Goal: Contribute content: Contribute content

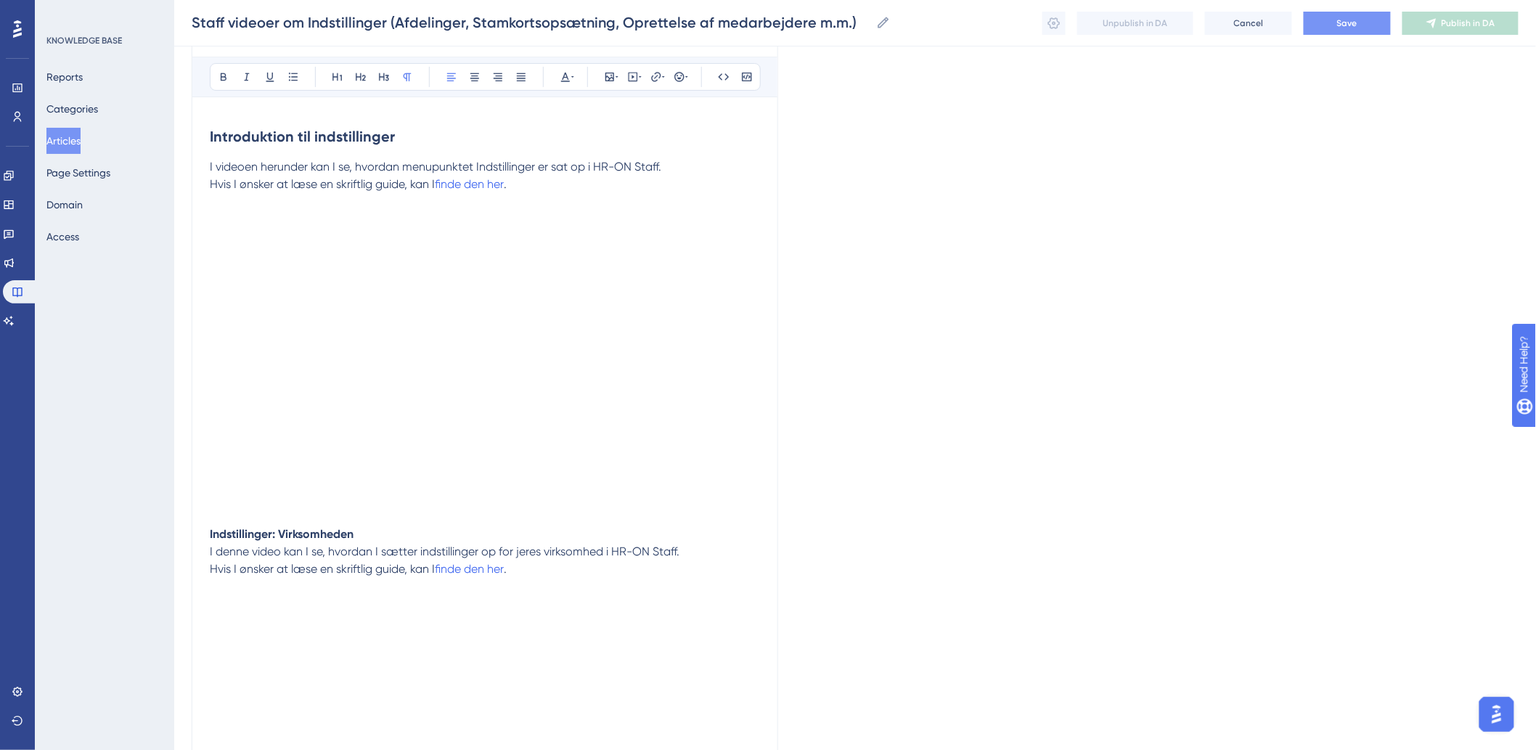
scroll to position [161, 0]
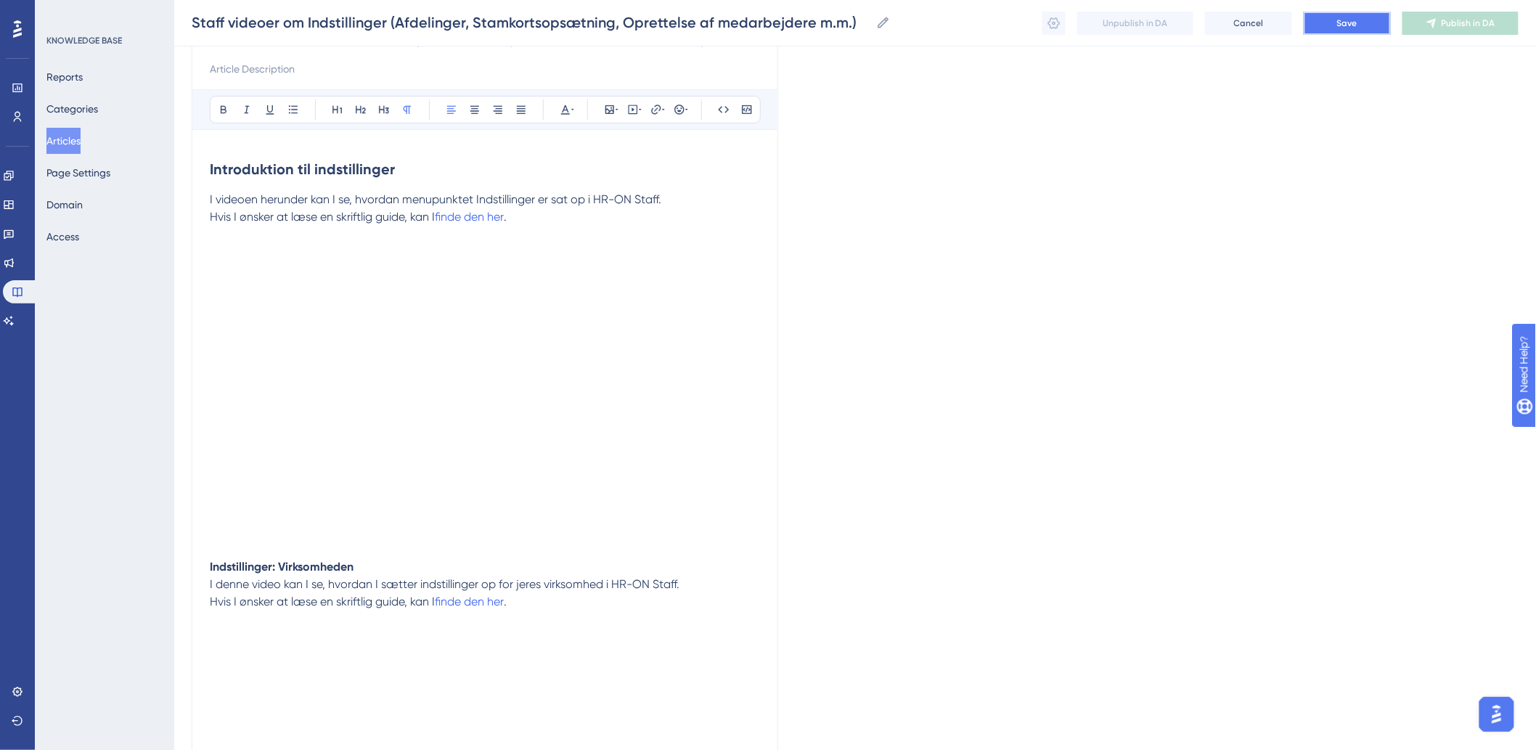
click at [1364, 12] on button "Save" at bounding box center [1346, 23] width 87 height 23
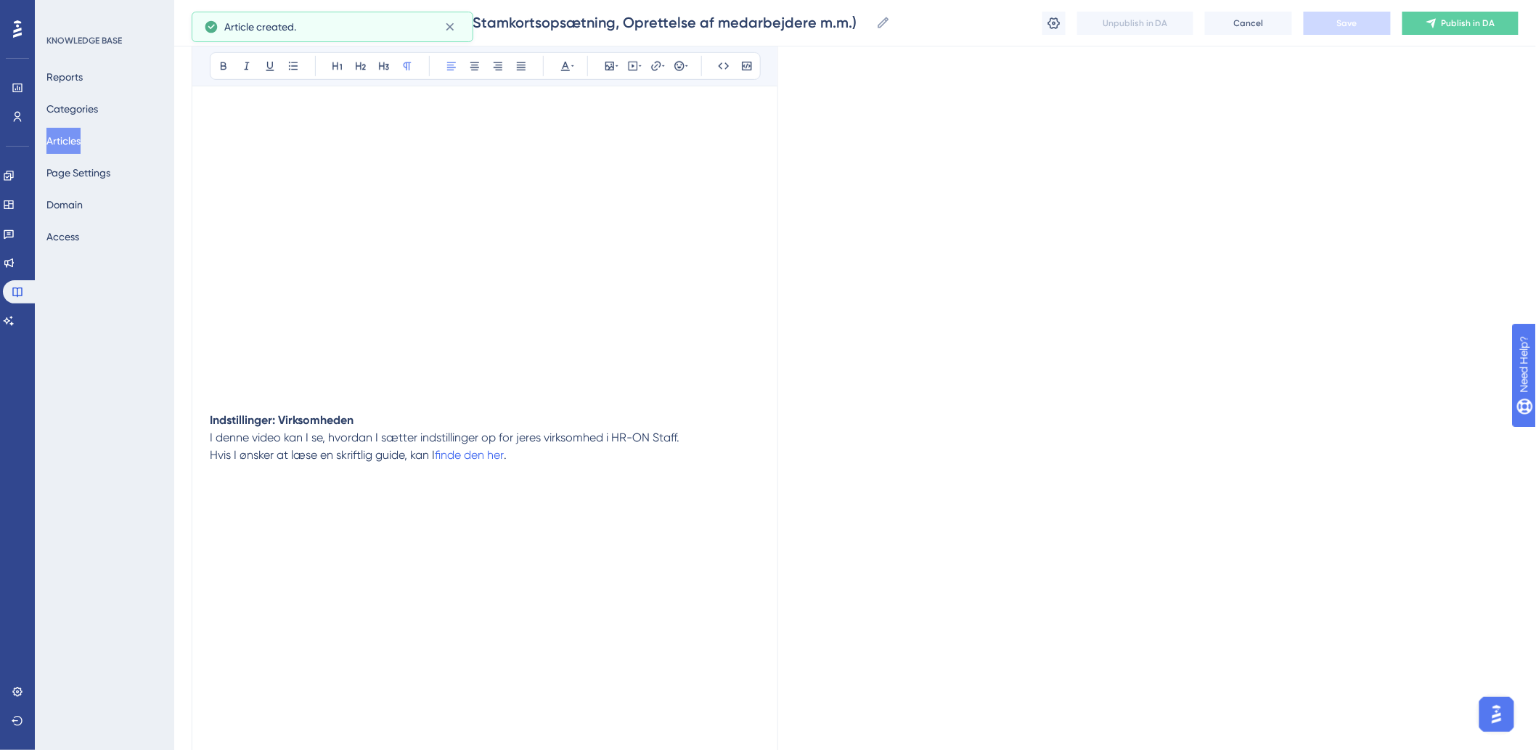
scroll to position [523, 0]
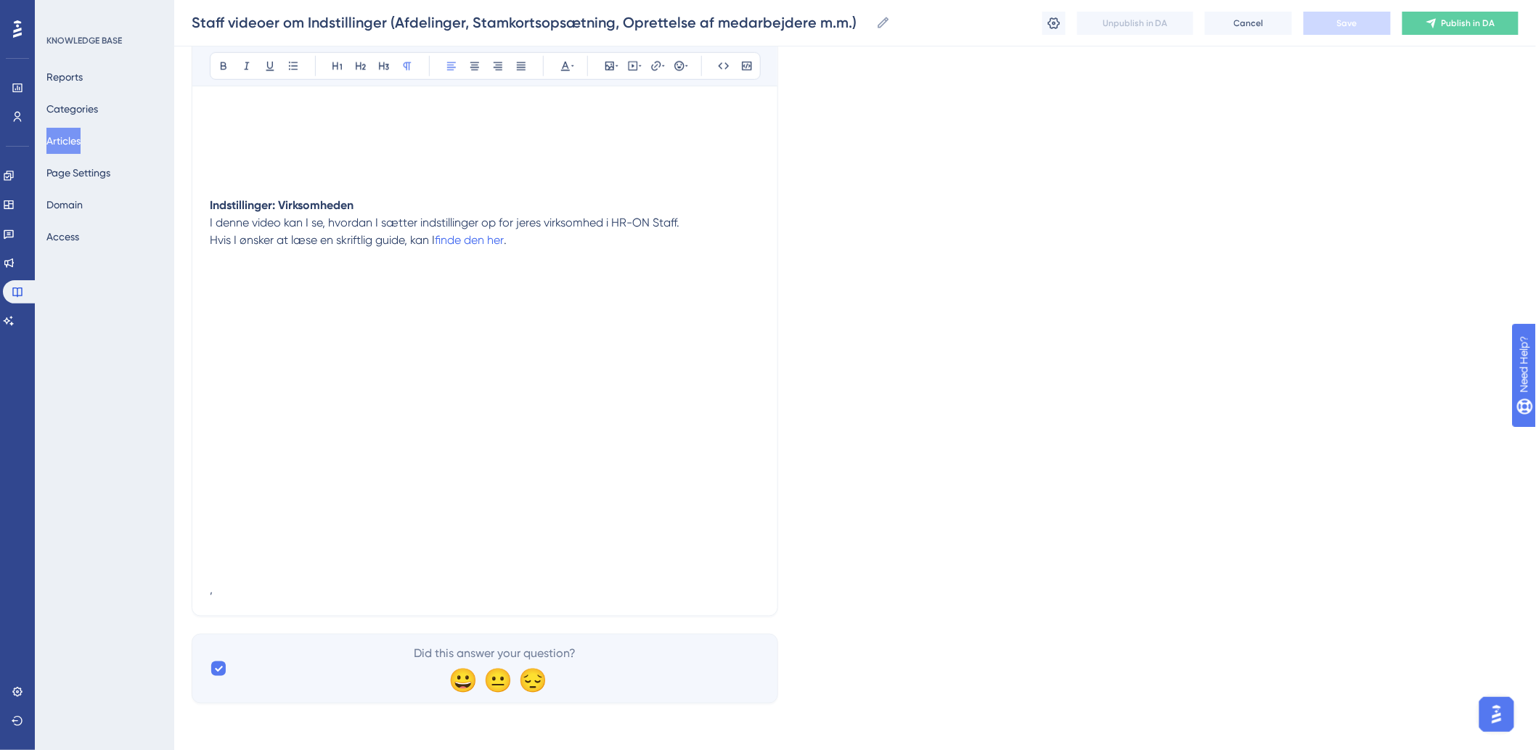
click at [770, 510] on div "Staff videoer om Indstillinger (Afdelinger, Stamkortsopsætning, Oprettelse af m…" at bounding box center [485, 128] width 586 height 976
click at [228, 559] on p "," at bounding box center [485, 572] width 550 height 52
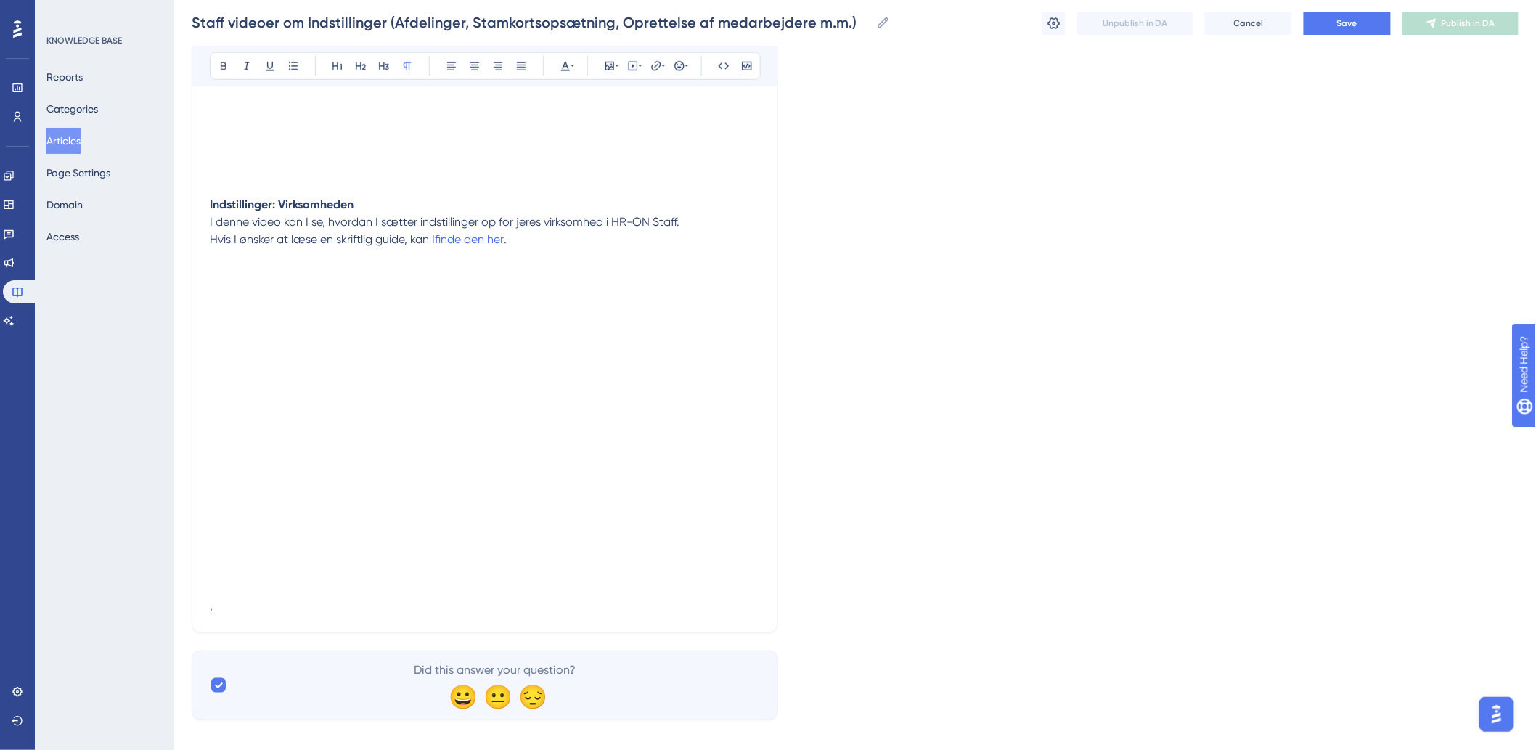
click at [262, 591] on p "," at bounding box center [485, 580] width 550 height 70
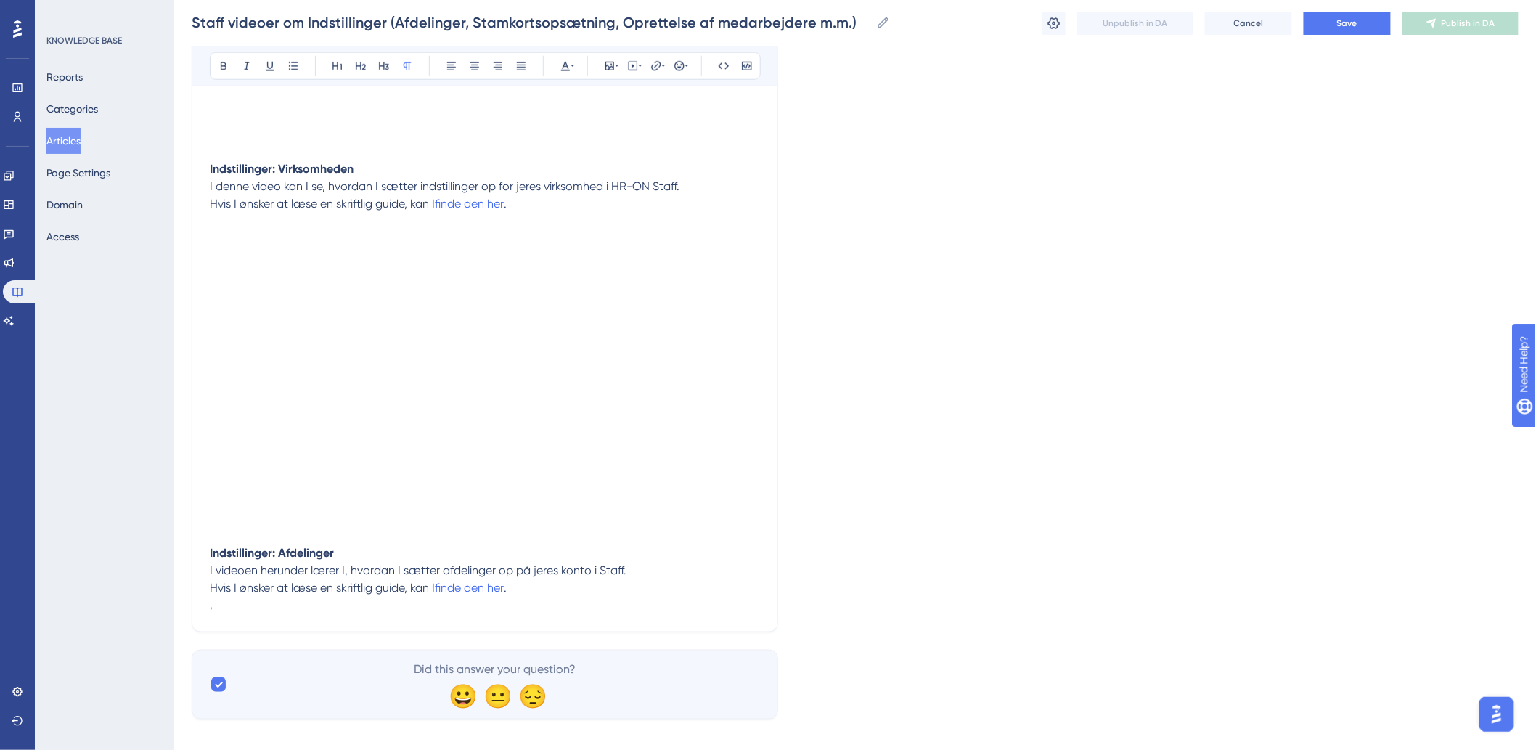
scroll to position [576, 0]
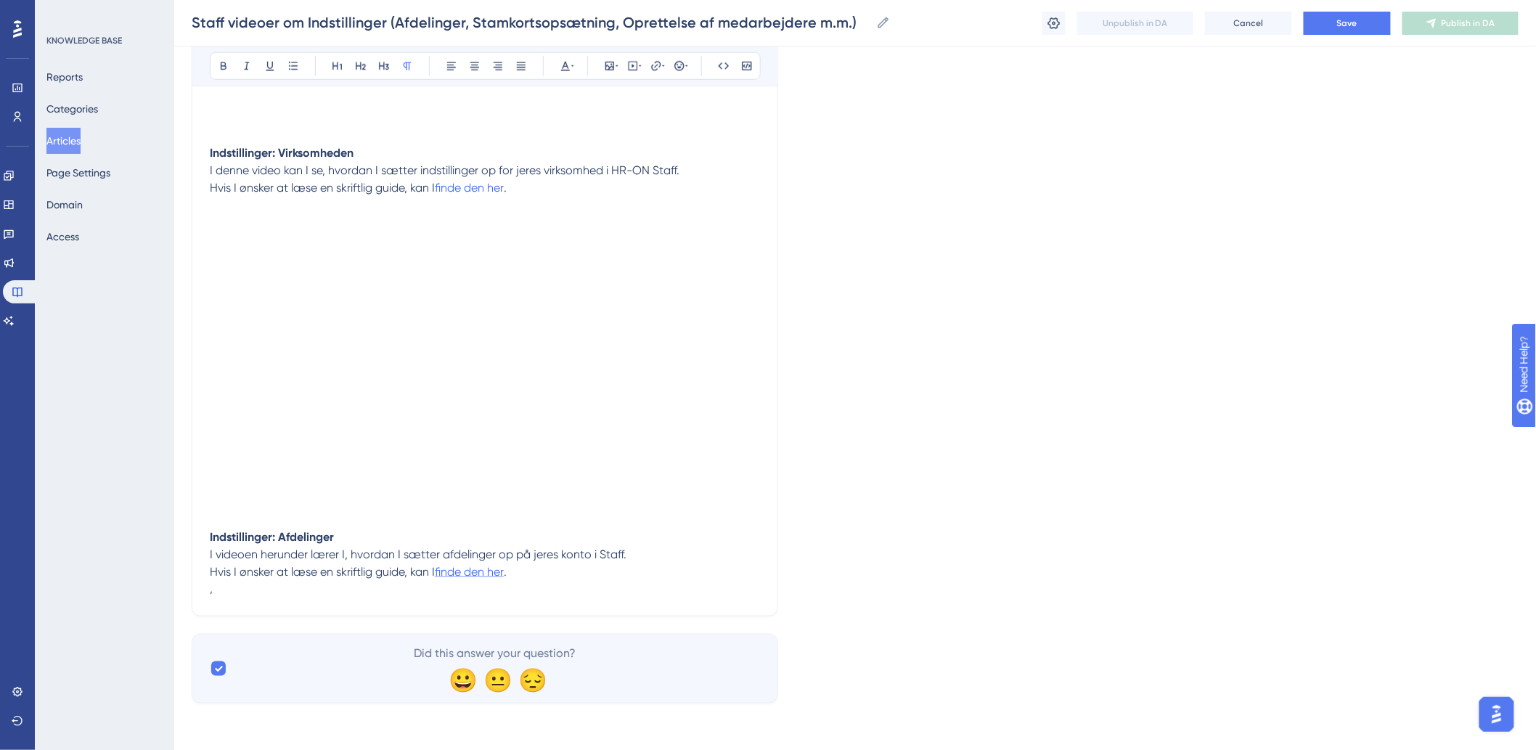
click at [491, 571] on span "finde den her" at bounding box center [469, 572] width 69 height 14
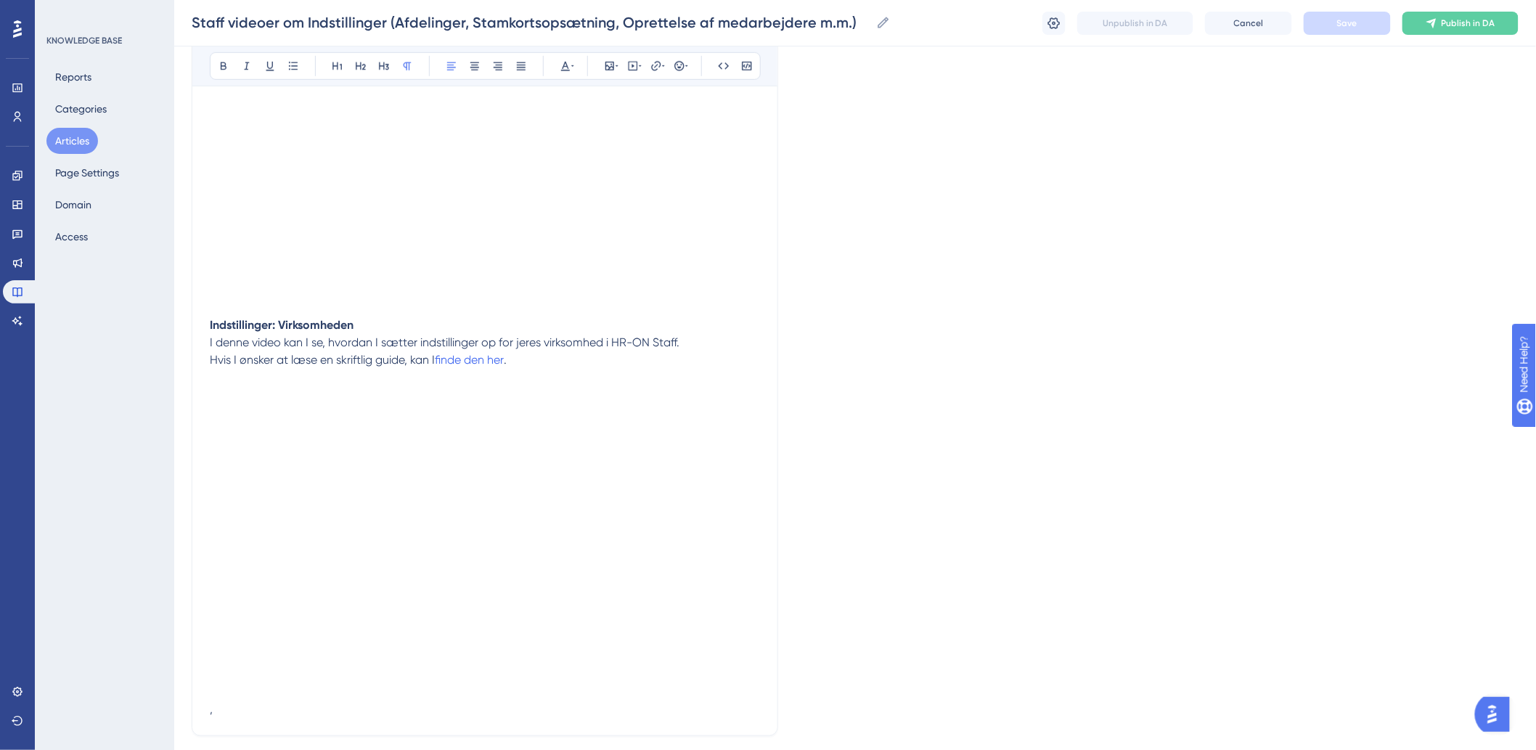
scroll to position [523, 0]
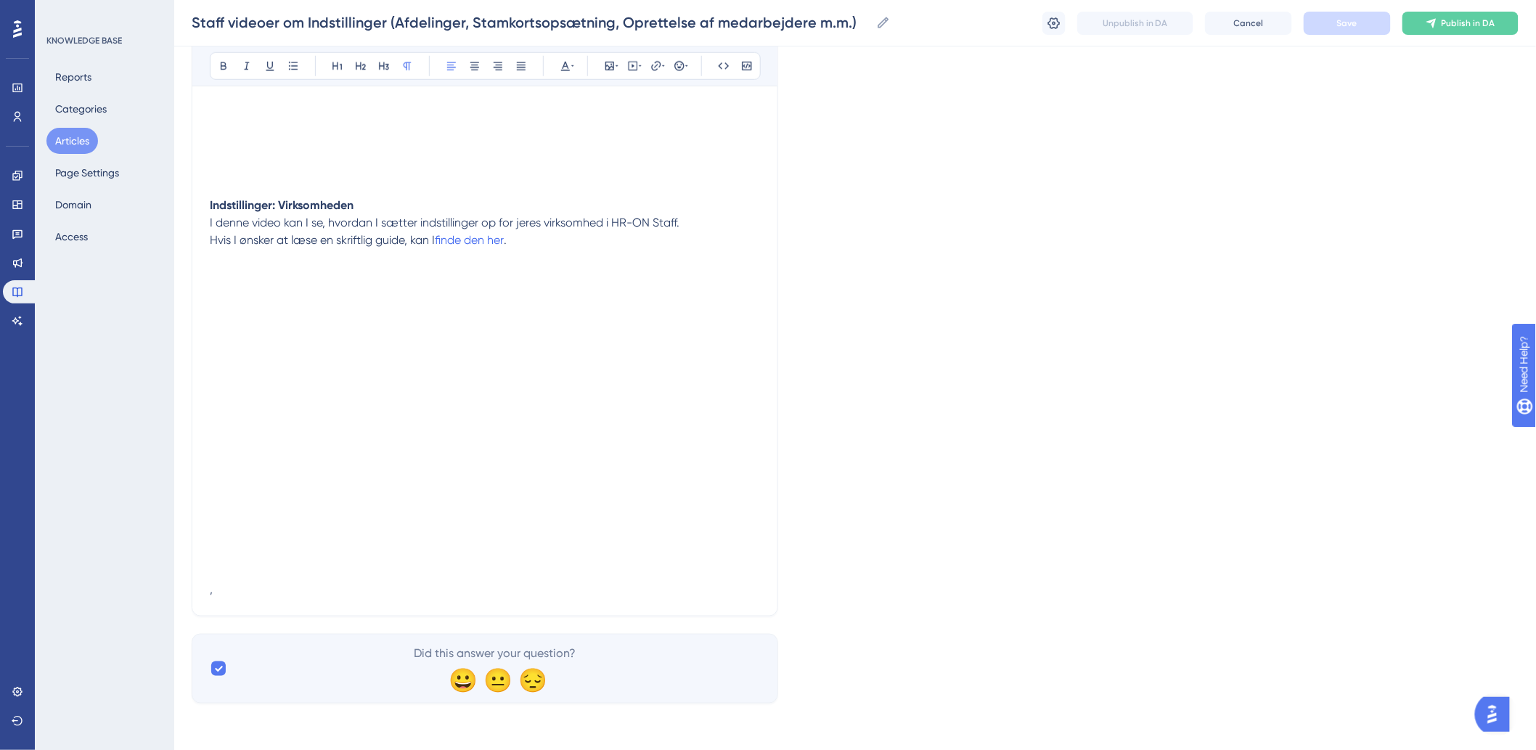
click at [281, 586] on p "," at bounding box center [485, 572] width 550 height 52
click at [283, 575] on p "," at bounding box center [485, 572] width 550 height 52
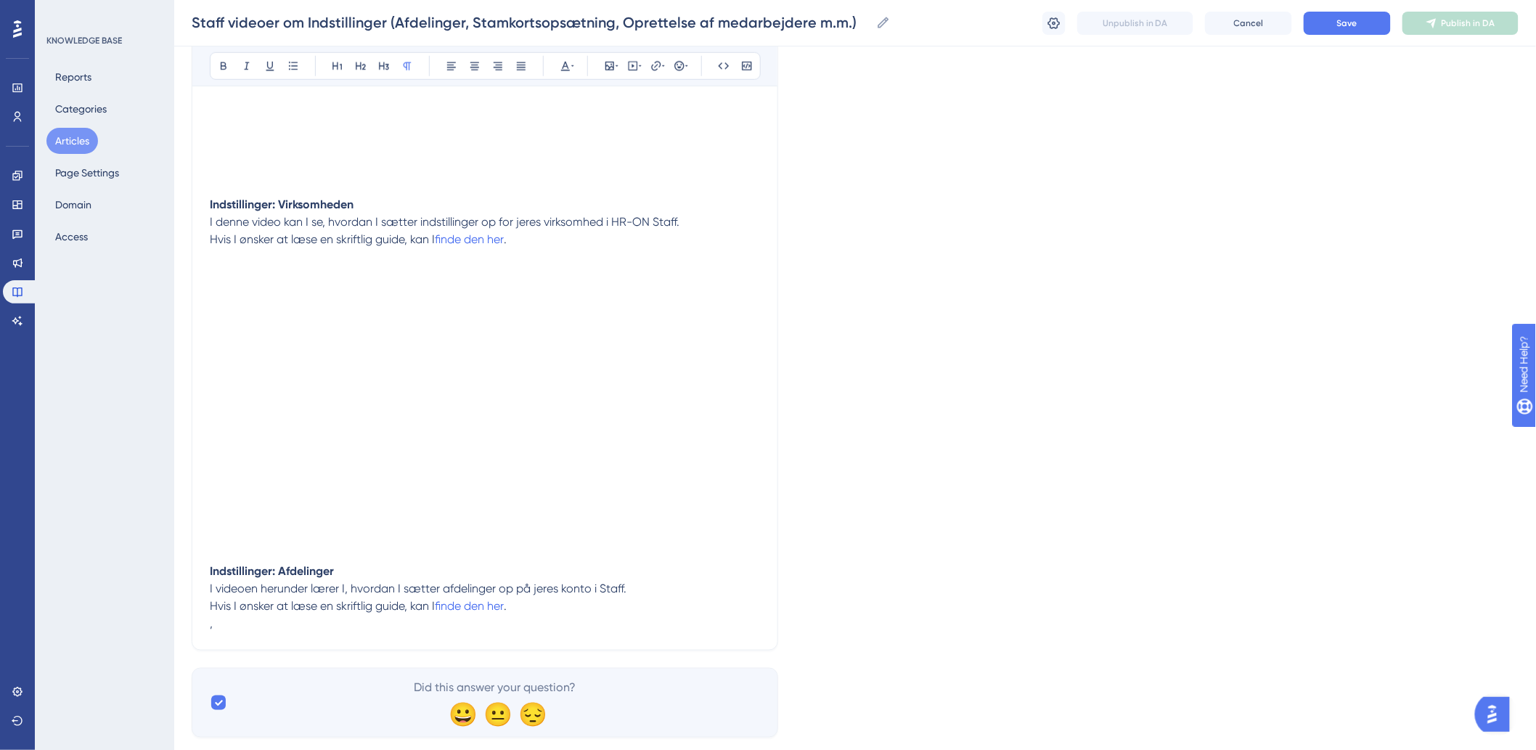
click at [539, 615] on p "Hvis I ønsker at læse en skriftlig guide, kan I finde den her . ," at bounding box center [485, 614] width 550 height 35
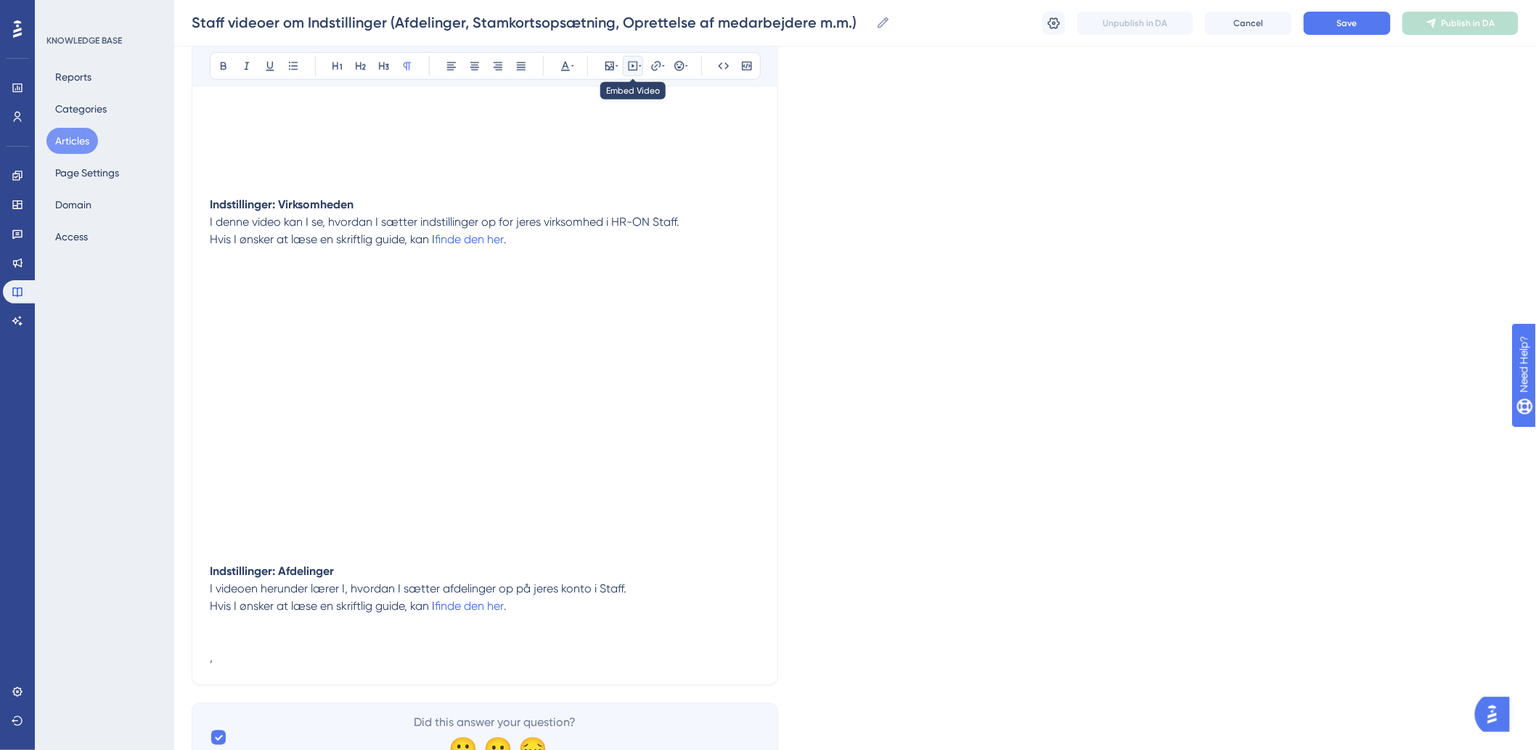
click at [635, 67] on icon at bounding box center [633, 66] width 12 height 12
click at [643, 160] on textarea at bounding box center [633, 155] width 221 height 65
paste textarea "<div style="width:100%; height:0; position: relative; padding-bottom:47.7083333…"
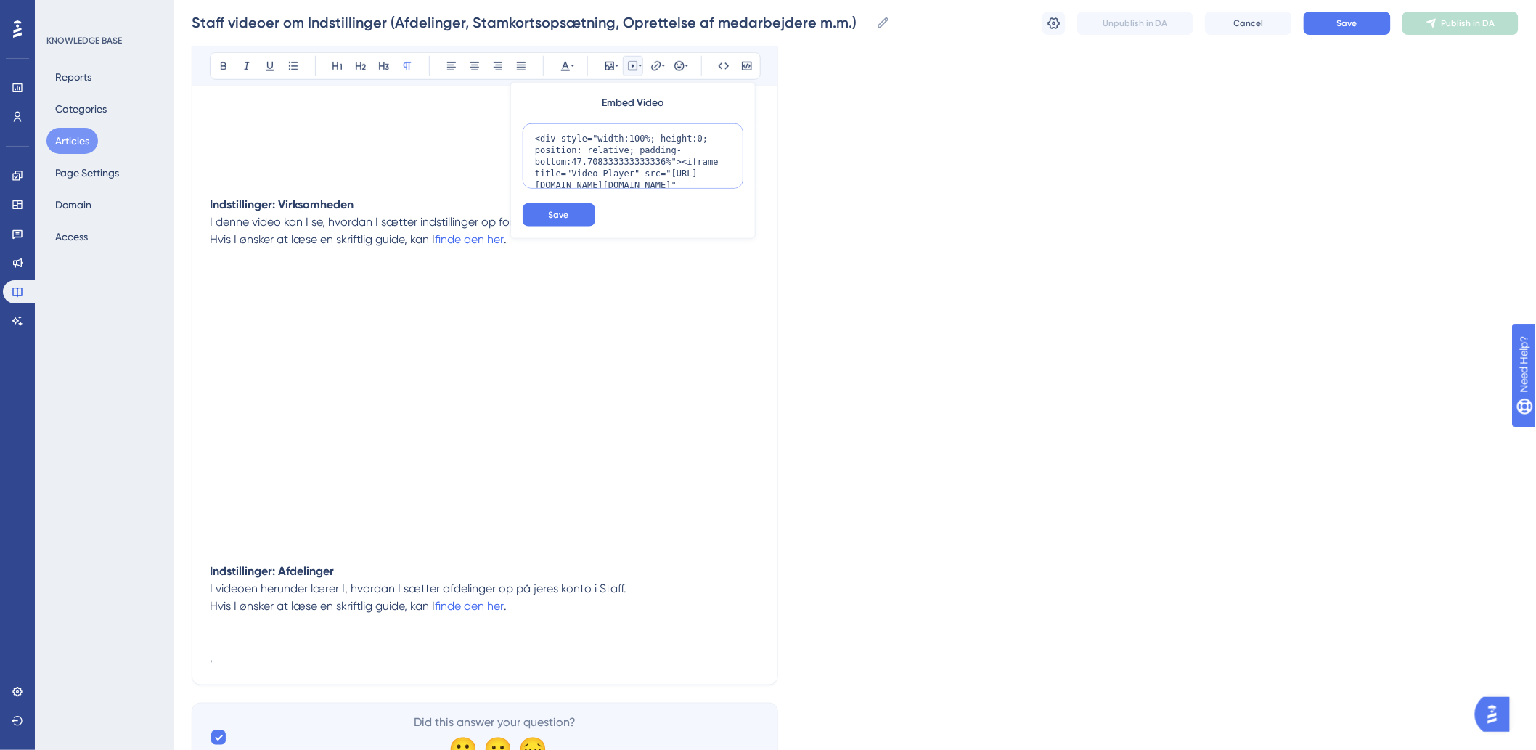
scroll to position [107, 0]
type textarea "<div style="width:100%; height:0; position: relative; padding-bottom:47.7083333…"
click at [576, 218] on button "Save" at bounding box center [559, 214] width 73 height 23
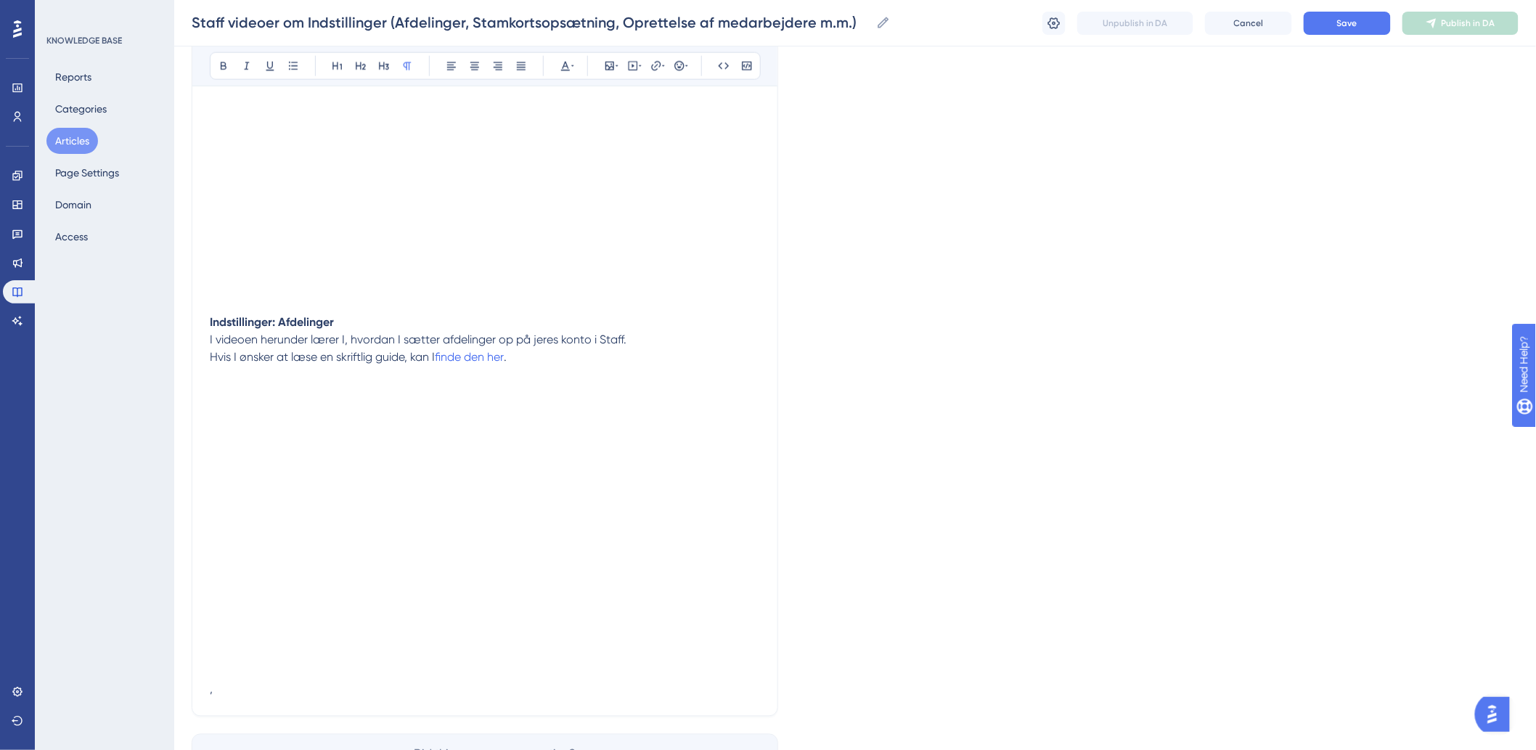
scroll to position [872, 0]
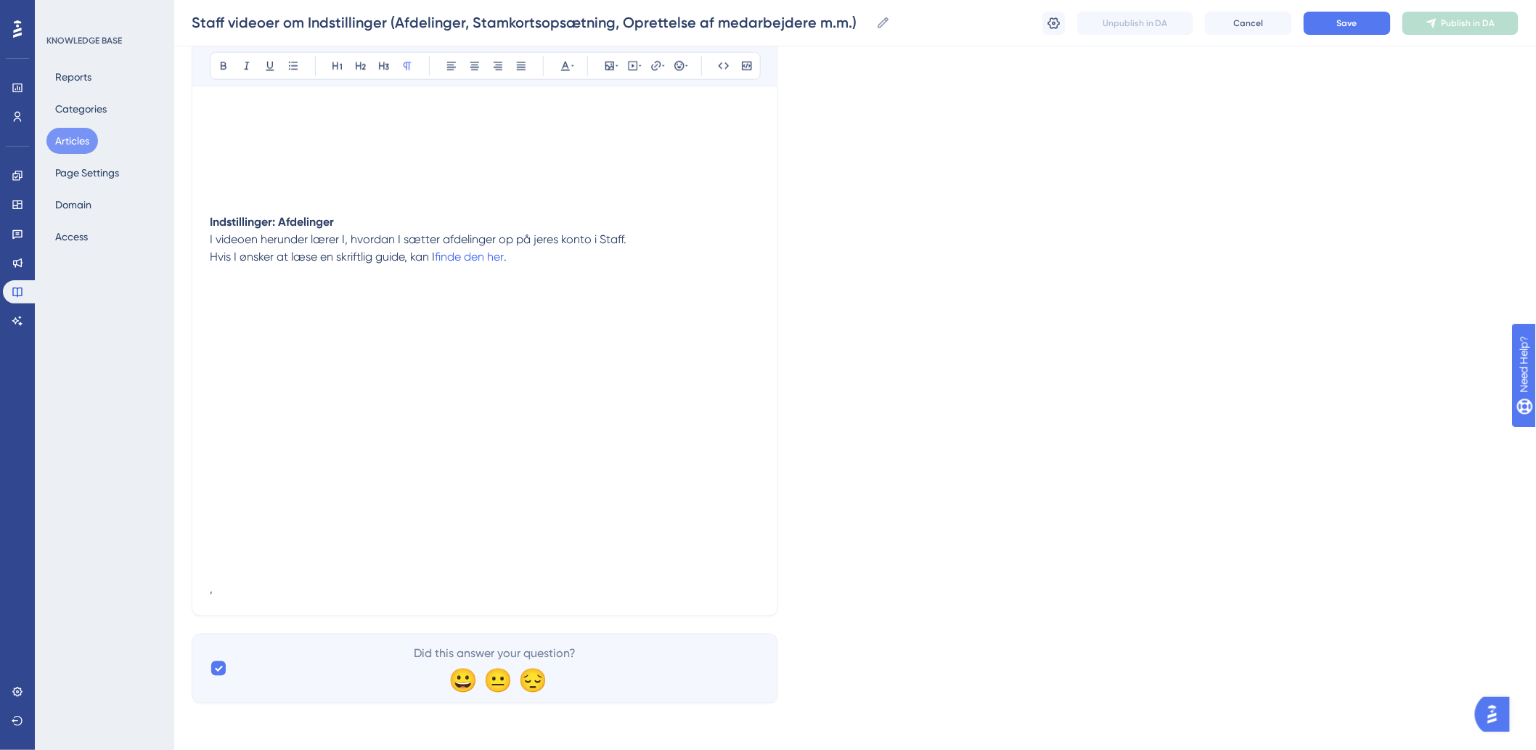
drag, startPoint x: 785, startPoint y: 519, endPoint x: 756, endPoint y: 532, distance: 32.5
click at [269, 570] on p "," at bounding box center [485, 580] width 550 height 35
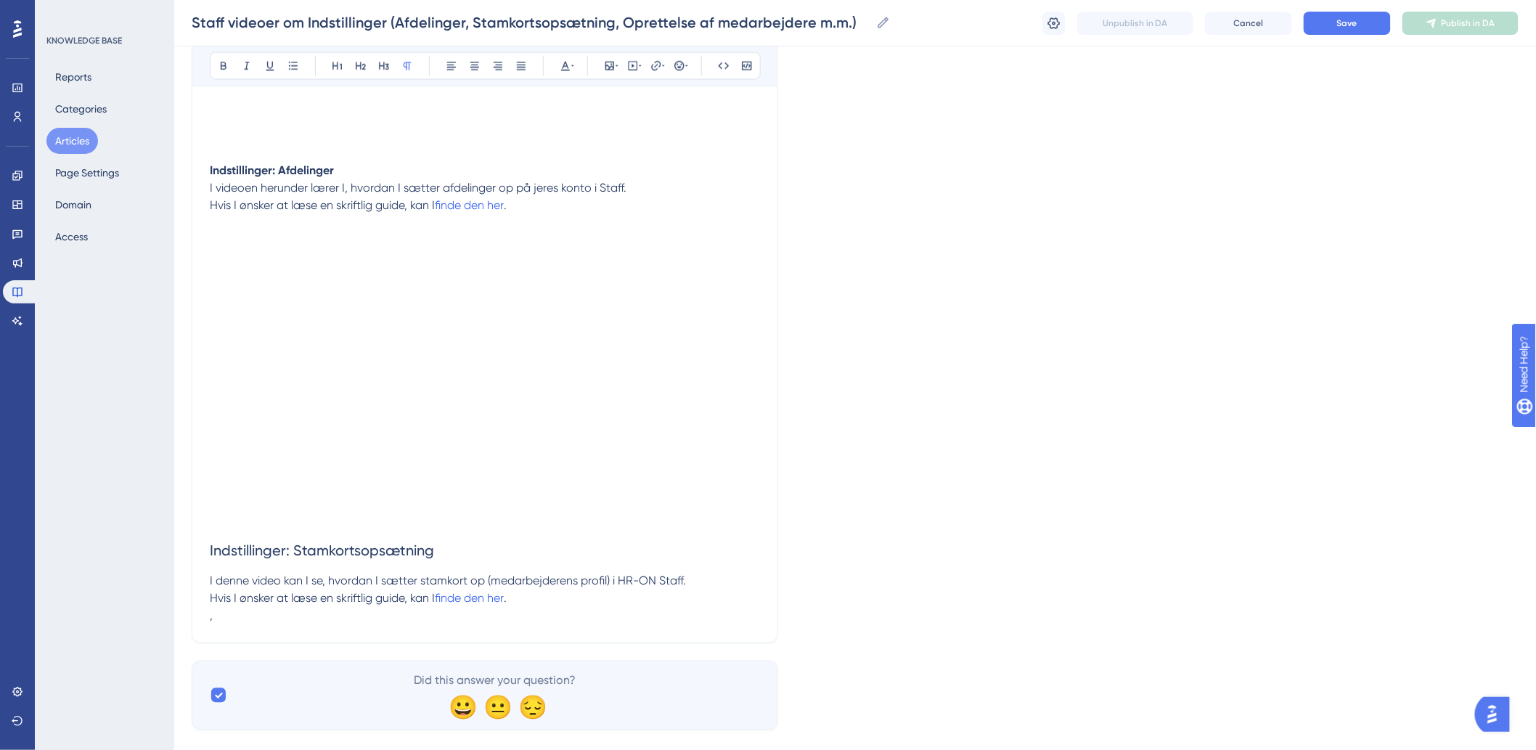
scroll to position [951, 0]
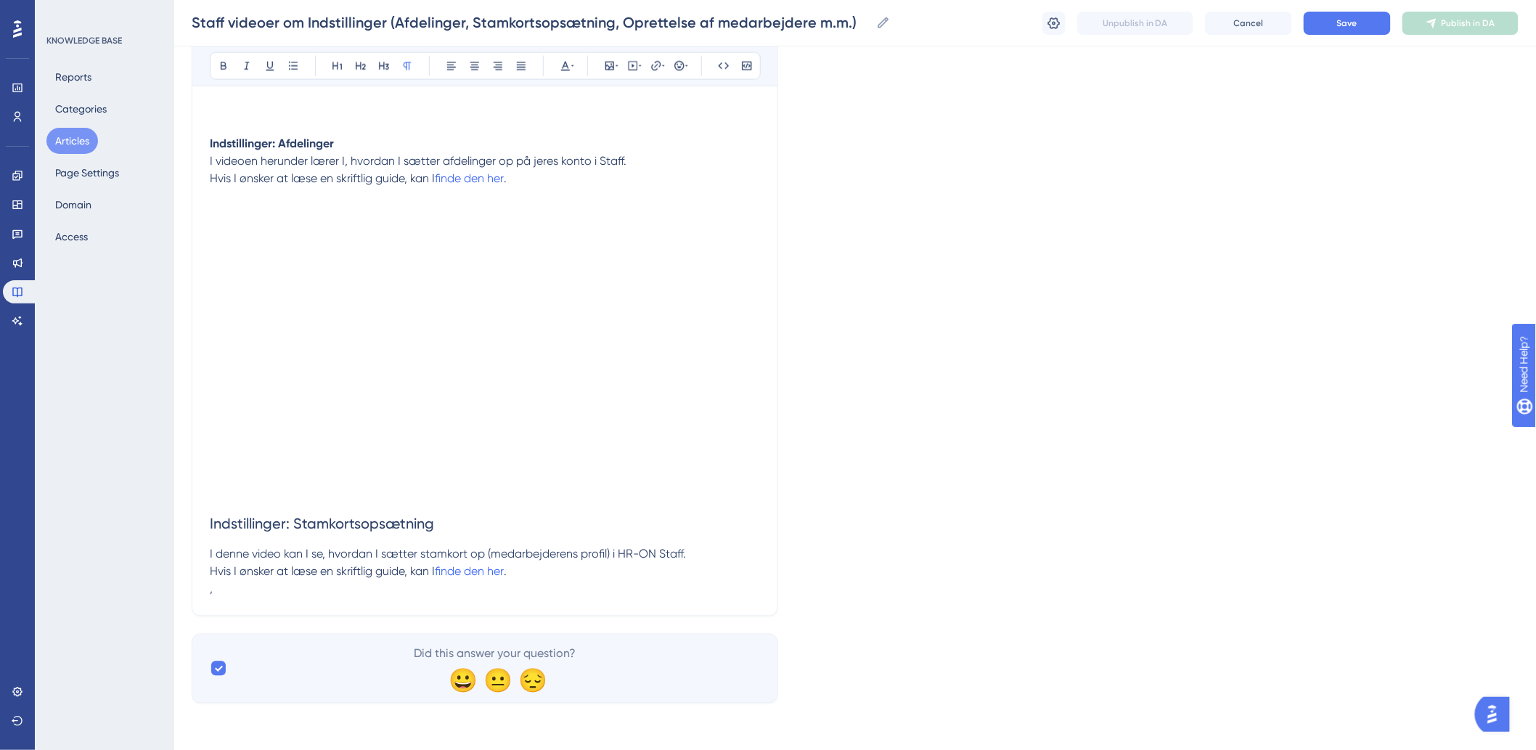
click at [523, 568] on p "Hvis I ønsker at læse en skriftlig guide, kan I finde den her . ," at bounding box center [485, 580] width 550 height 35
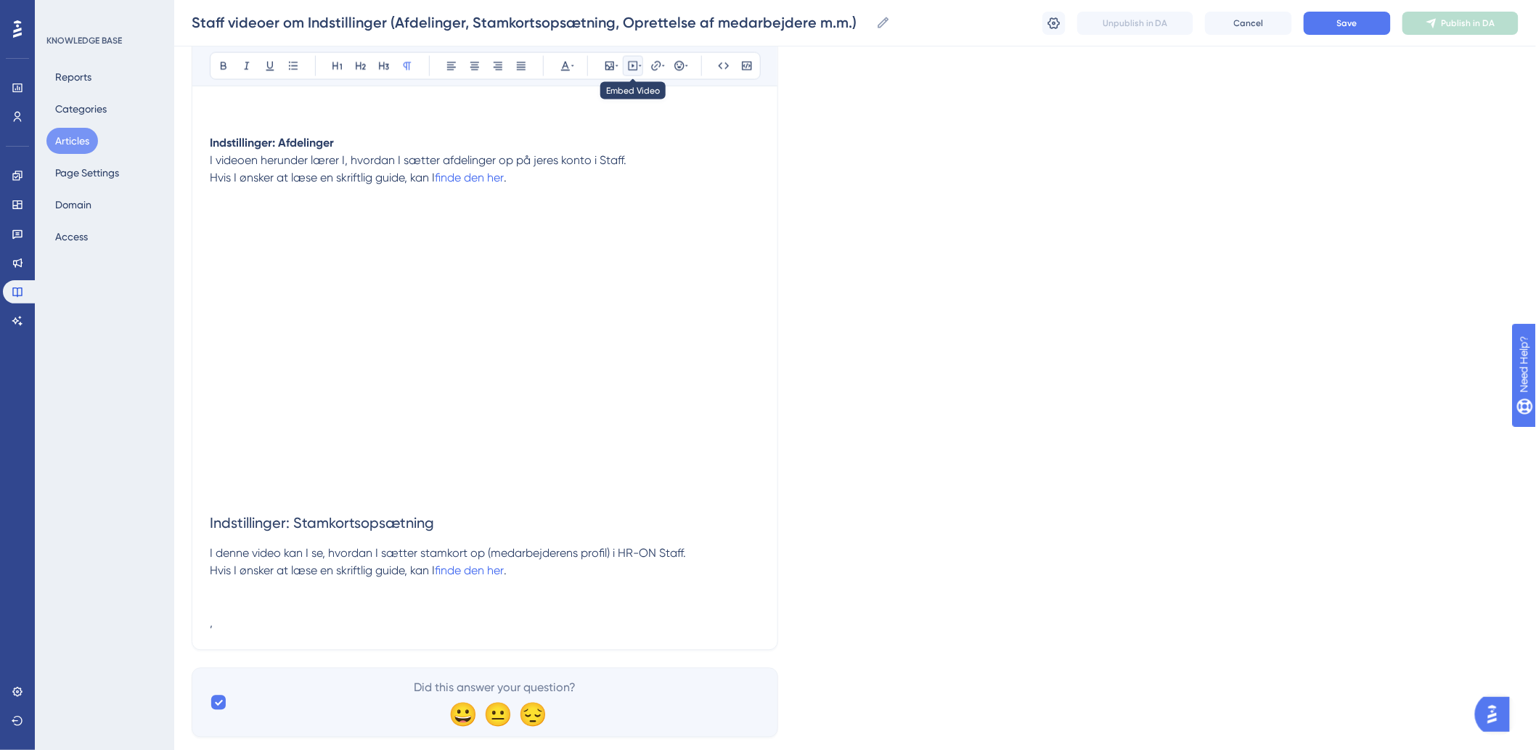
click at [631, 74] on button at bounding box center [633, 66] width 20 height 20
click at [644, 122] on div "Embed Video Save" at bounding box center [632, 160] width 245 height 157
paste textarea "<div style="width:100%; height:0; position: relative; padding-bottom:47.7083333…"
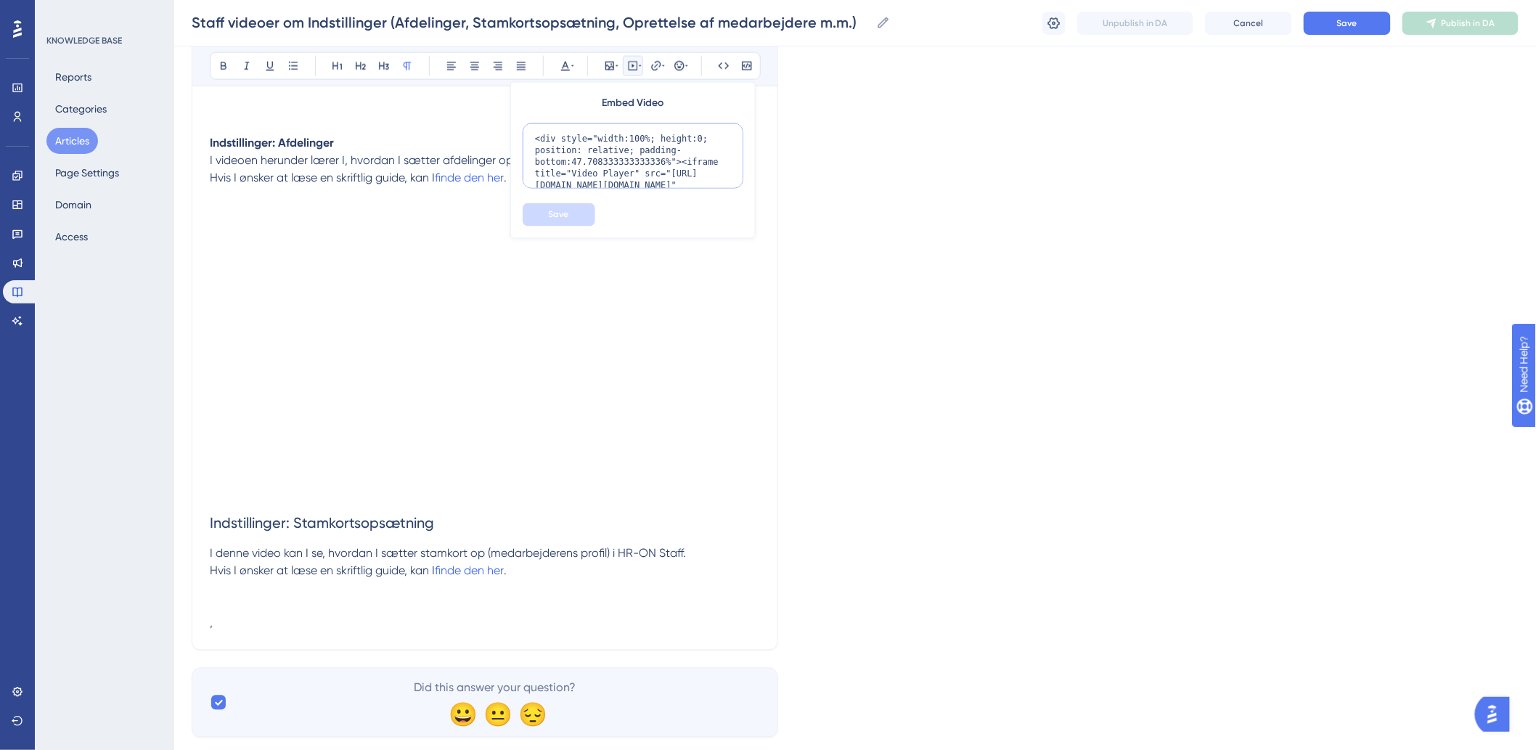
scroll to position [107, 0]
type textarea "<div style="width:100%; height:0; position: relative; padding-bottom:47.7083333…"
click at [566, 212] on span "Save" at bounding box center [559, 215] width 20 height 12
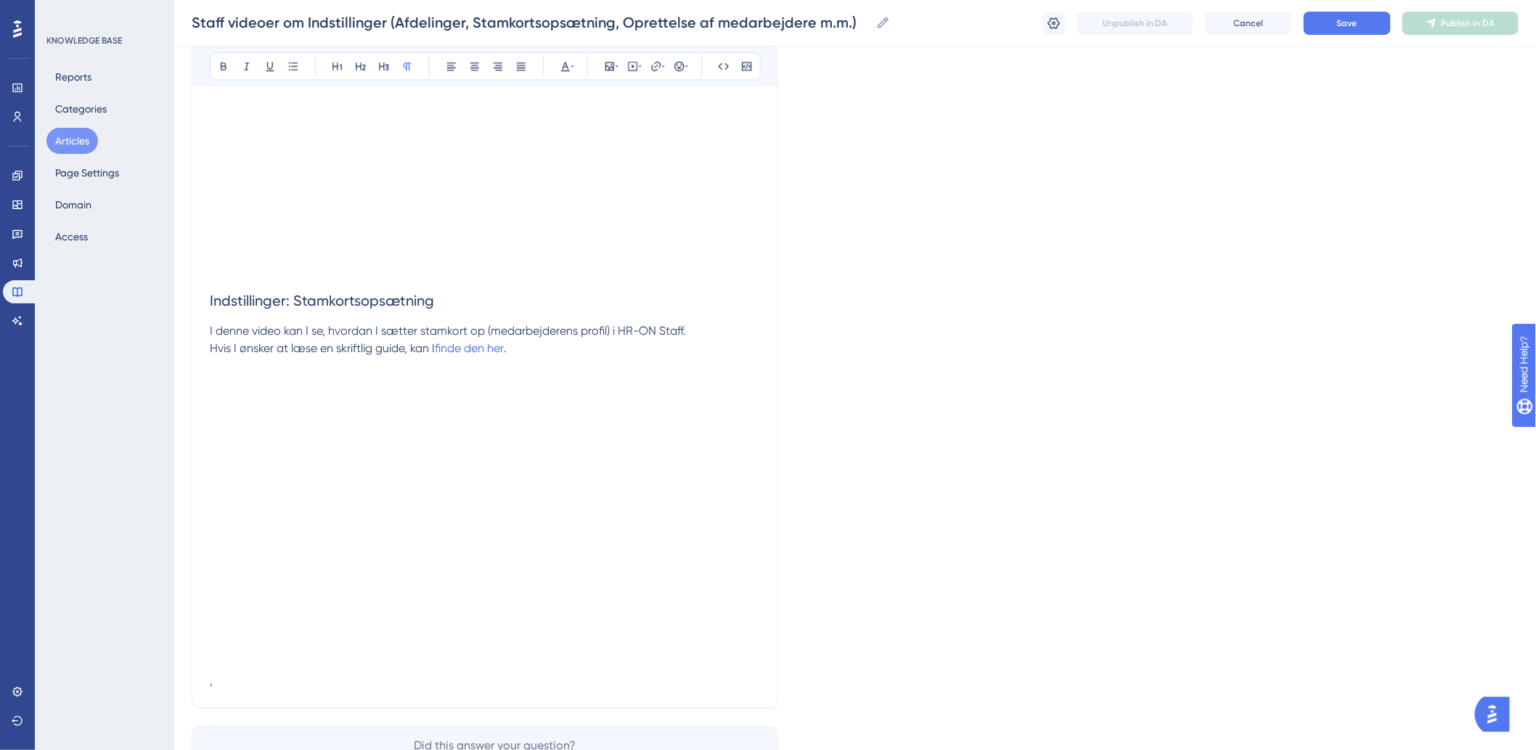
scroll to position [1266, 0]
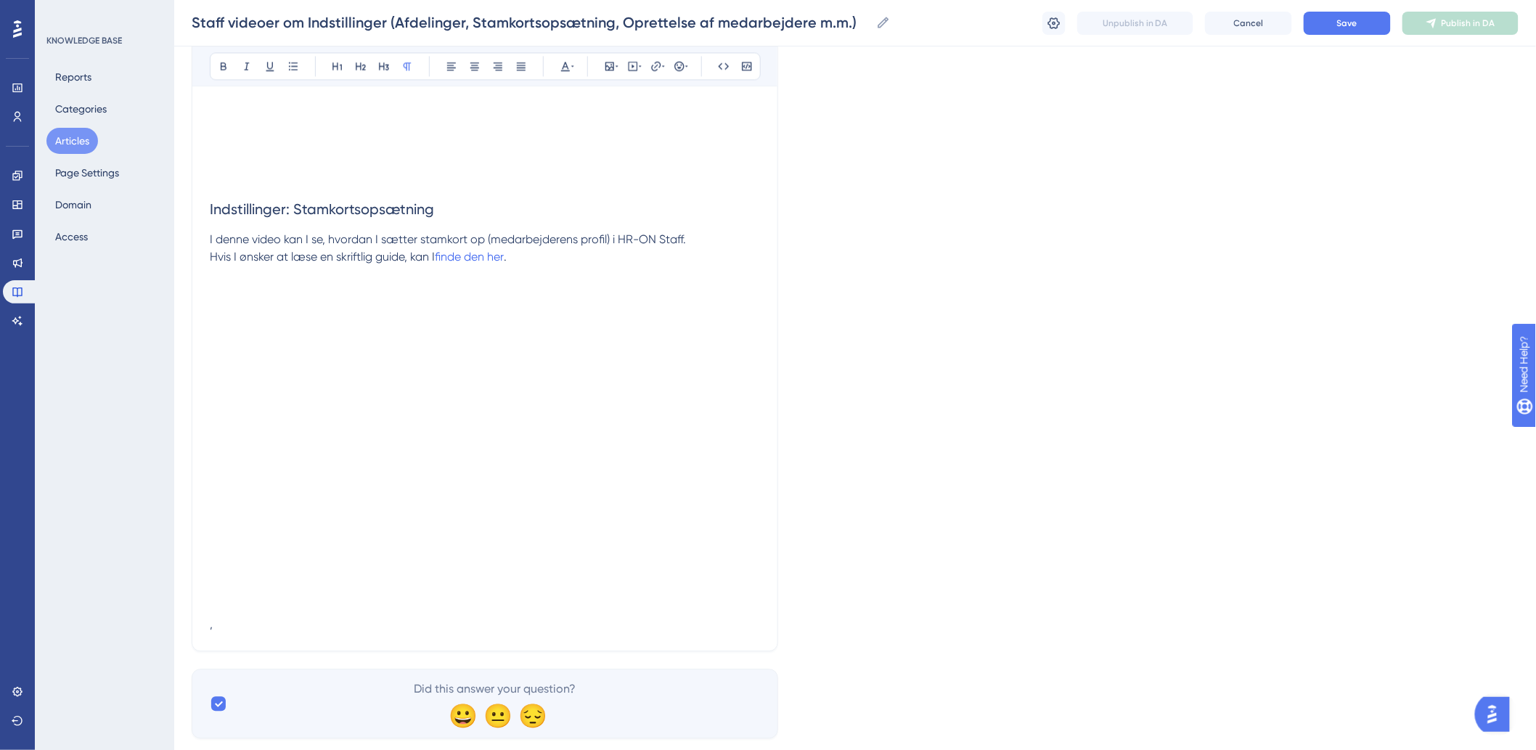
click at [213, 632] on p "," at bounding box center [485, 615] width 550 height 35
click at [226, 578] on p at bounding box center [485, 571] width 550 height 17
click at [234, 629] on p "," at bounding box center [485, 615] width 550 height 35
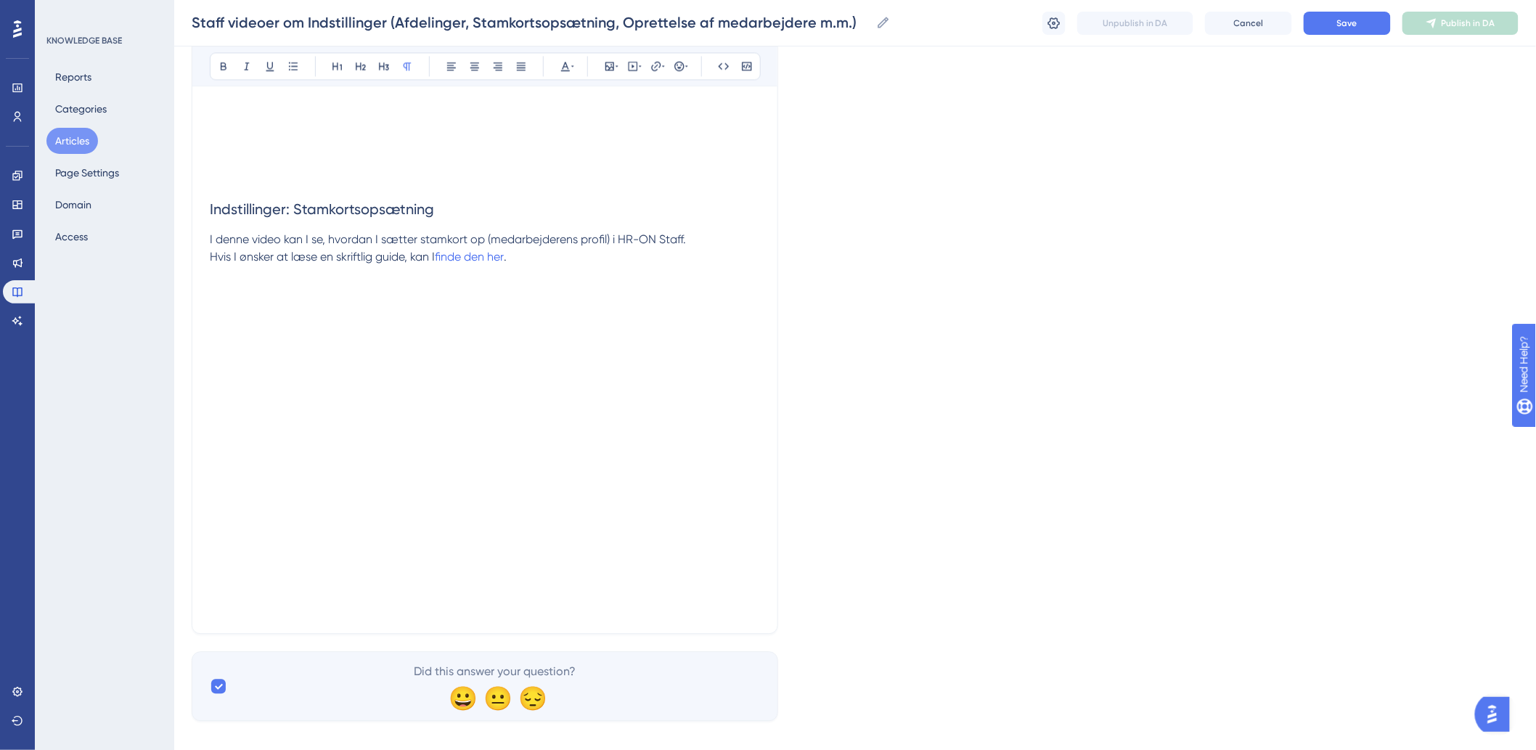
click at [1319, 25] on button "Save" at bounding box center [1346, 23] width 87 height 23
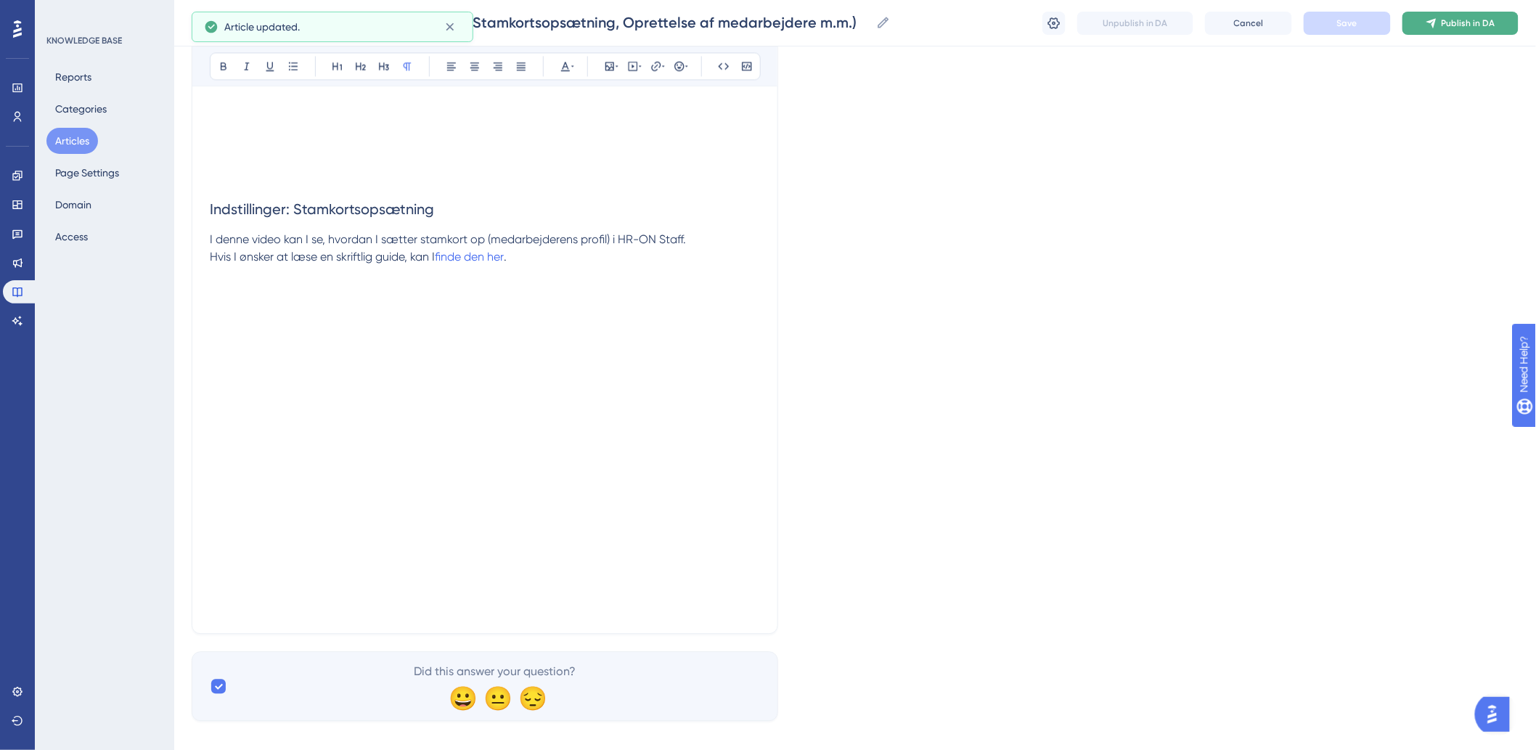
click at [1425, 23] on button "Publish in DA" at bounding box center [1460, 23] width 116 height 23
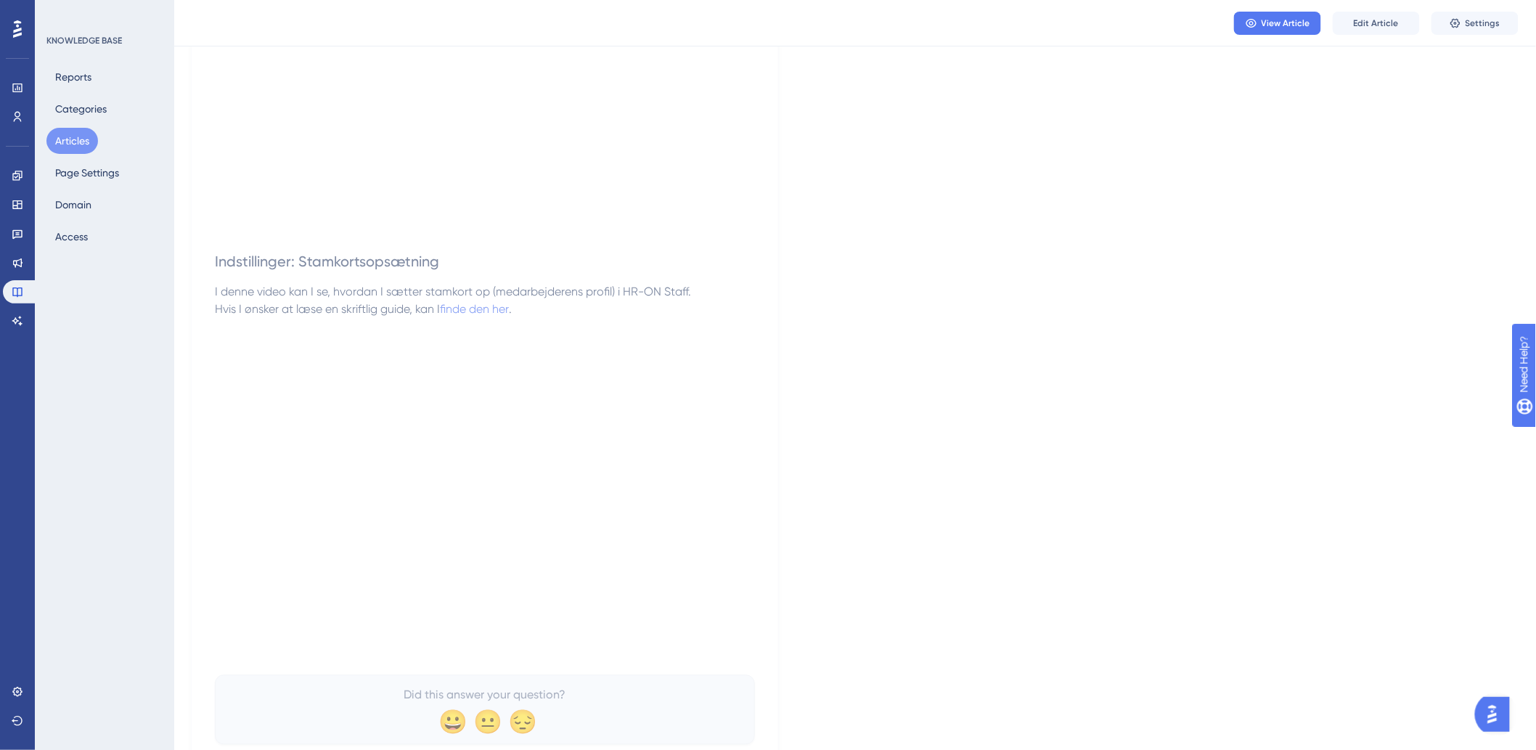
scroll to position [1189, 0]
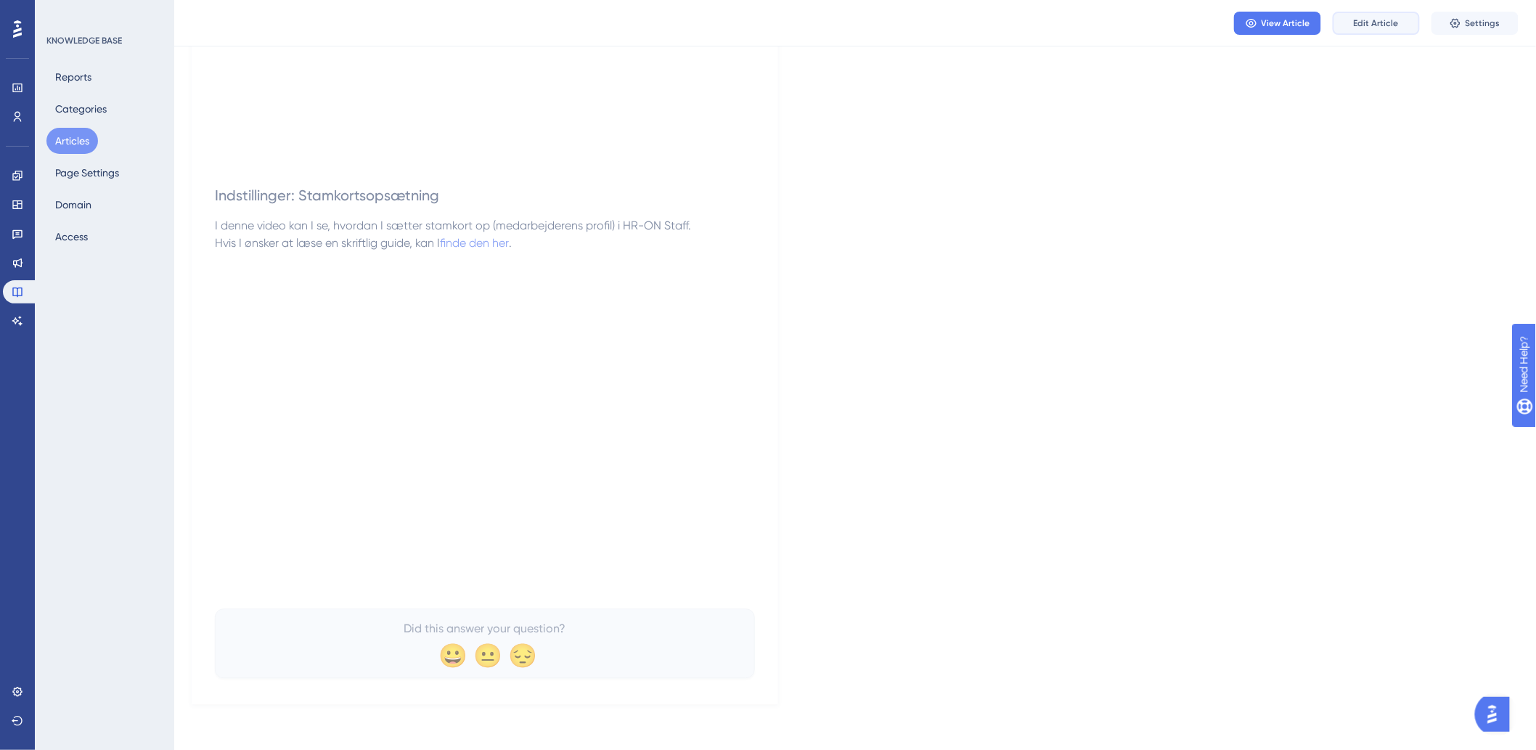
click at [1355, 22] on span "Edit Article" at bounding box center [1376, 23] width 45 height 12
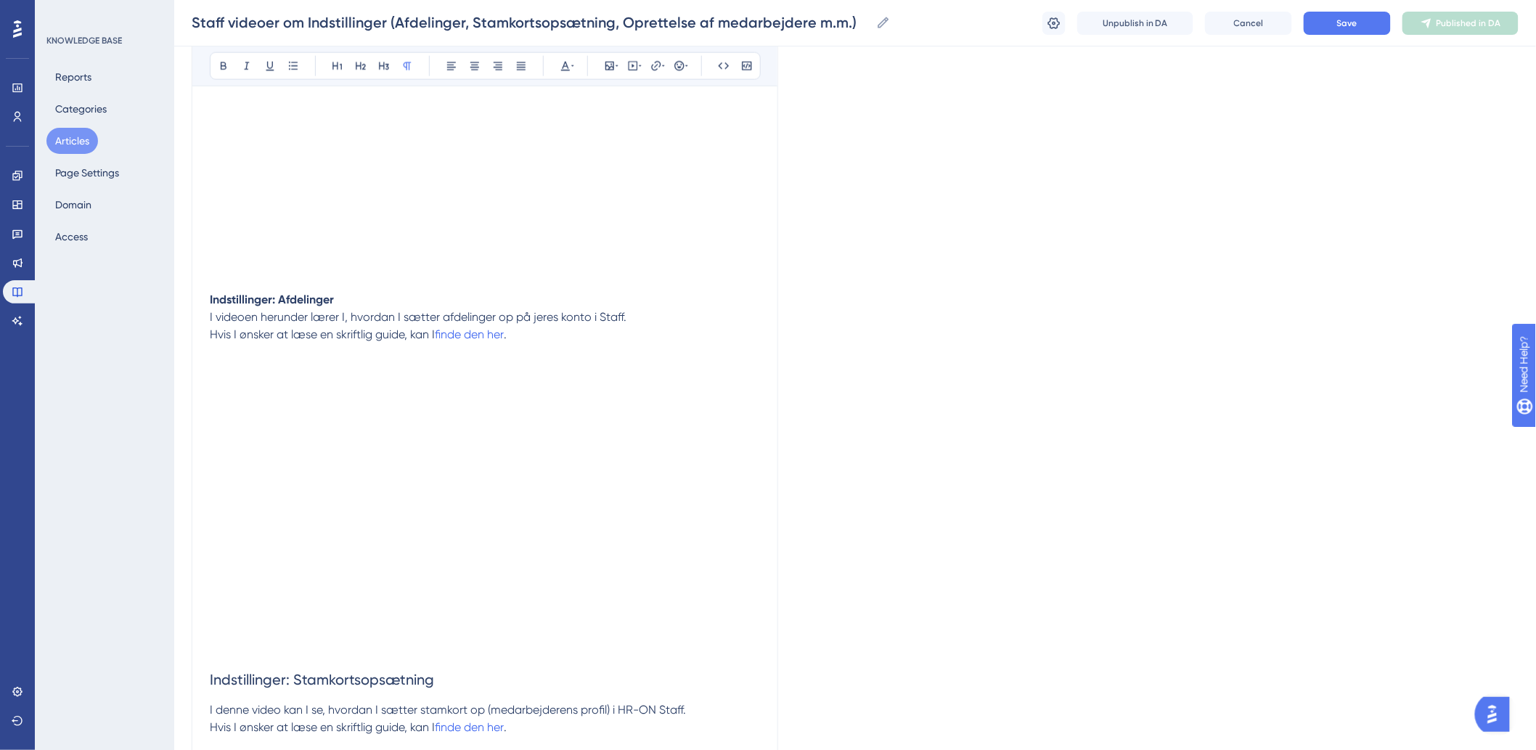
scroll to position [1282, 0]
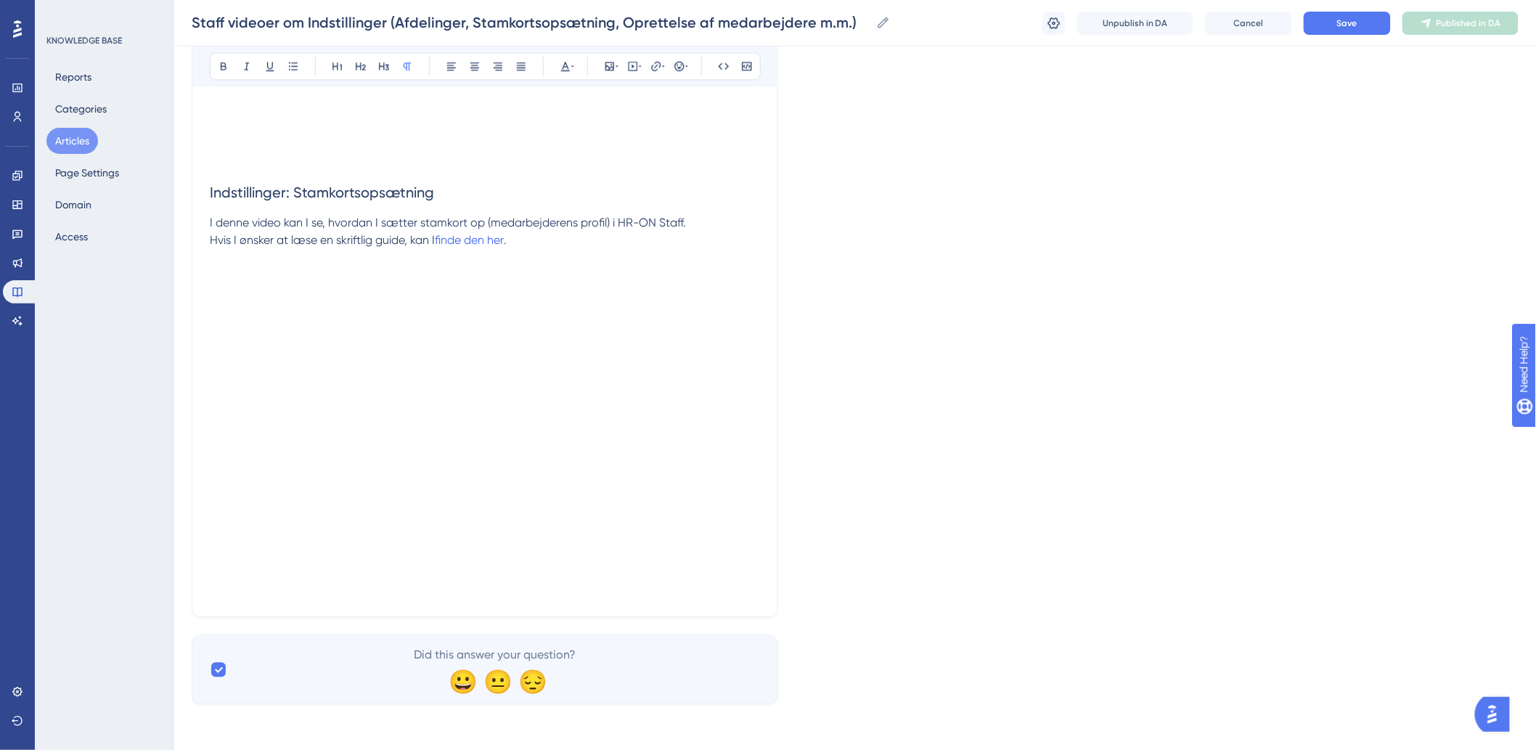
click at [419, 562] on p at bounding box center [485, 554] width 550 height 17
click at [428, 579] on p at bounding box center [485, 572] width 550 height 17
click at [277, 600] on p at bounding box center [485, 598] width 550 height 35
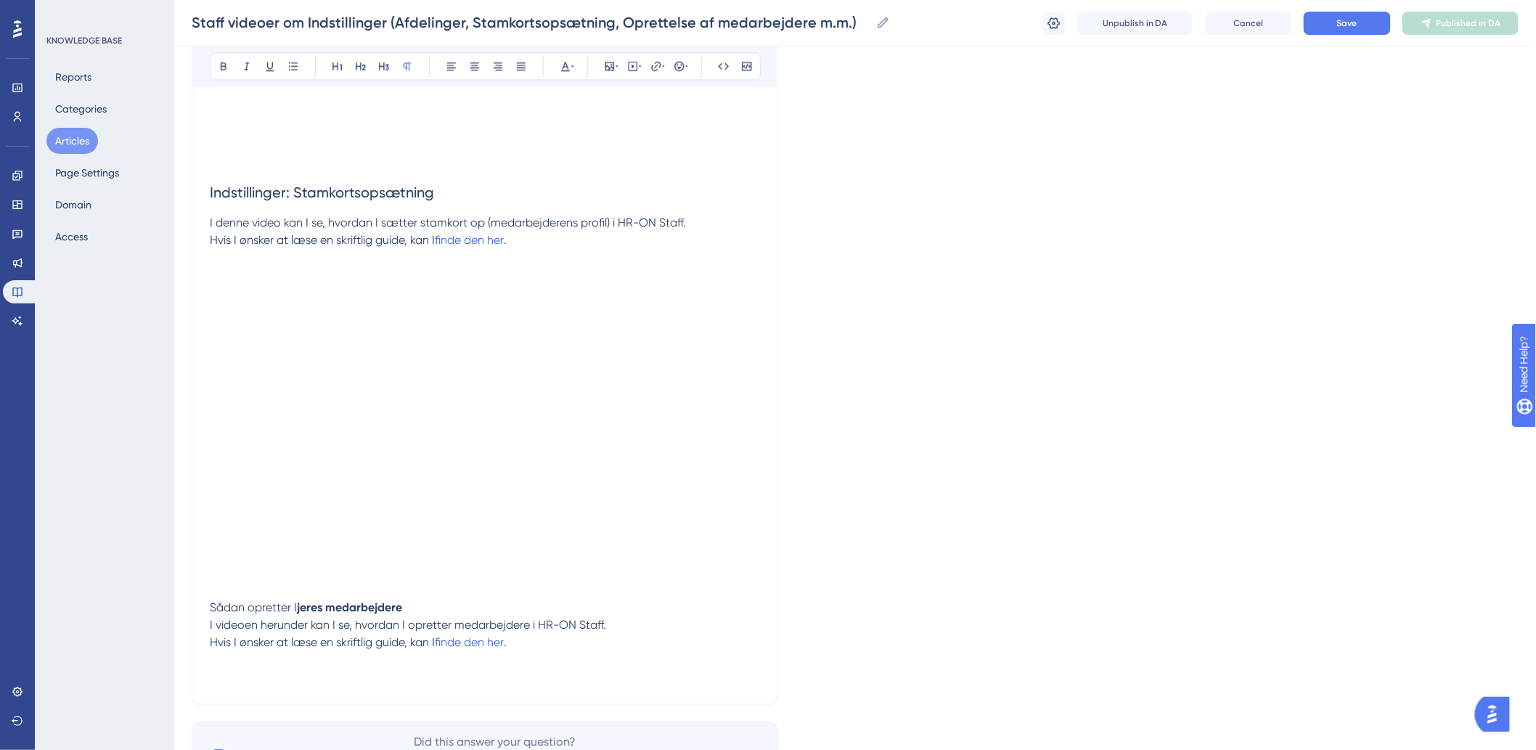
drag, startPoint x: 422, startPoint y: 607, endPoint x: 193, endPoint y: 594, distance: 229.7
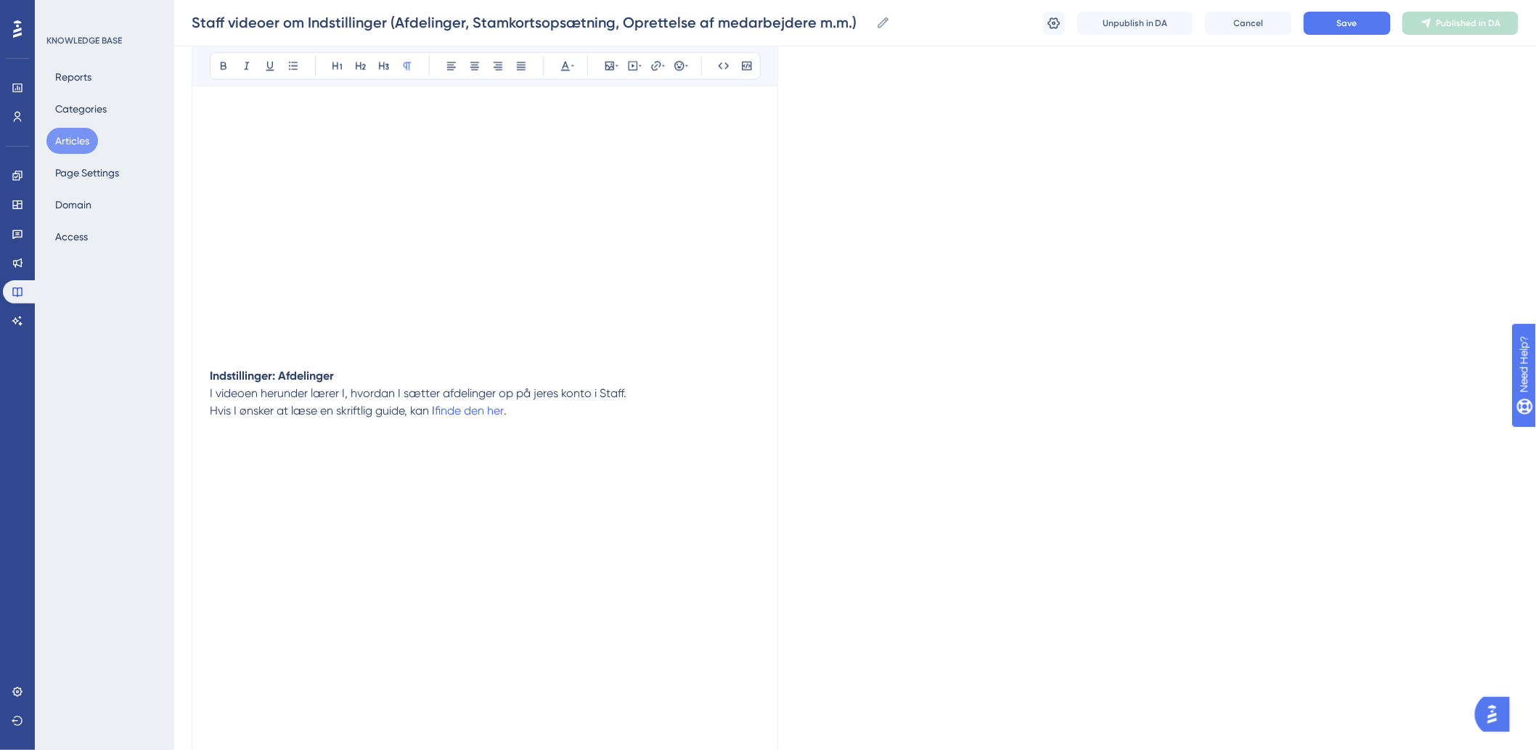
scroll to position [0, 0]
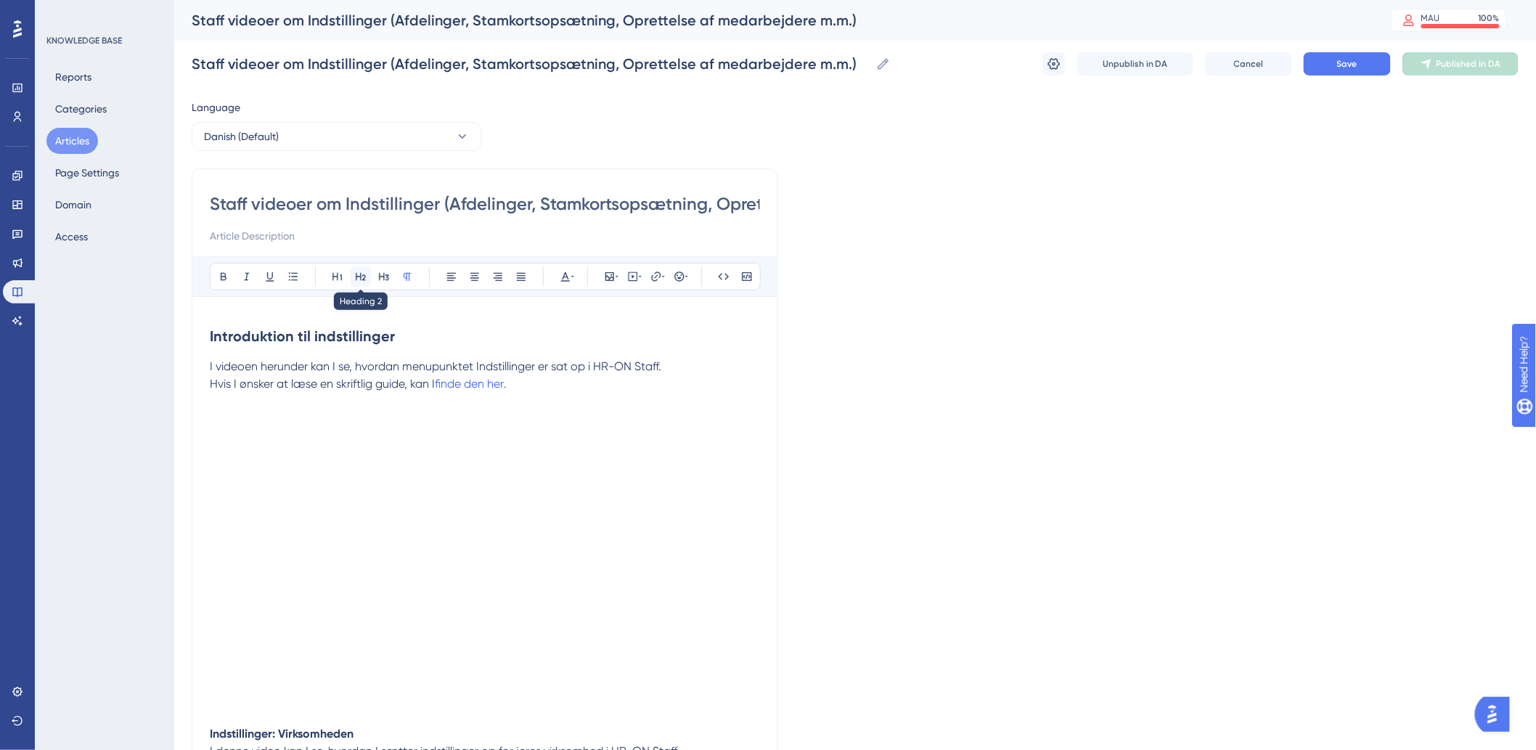
click at [351, 269] on button at bounding box center [361, 276] width 20 height 20
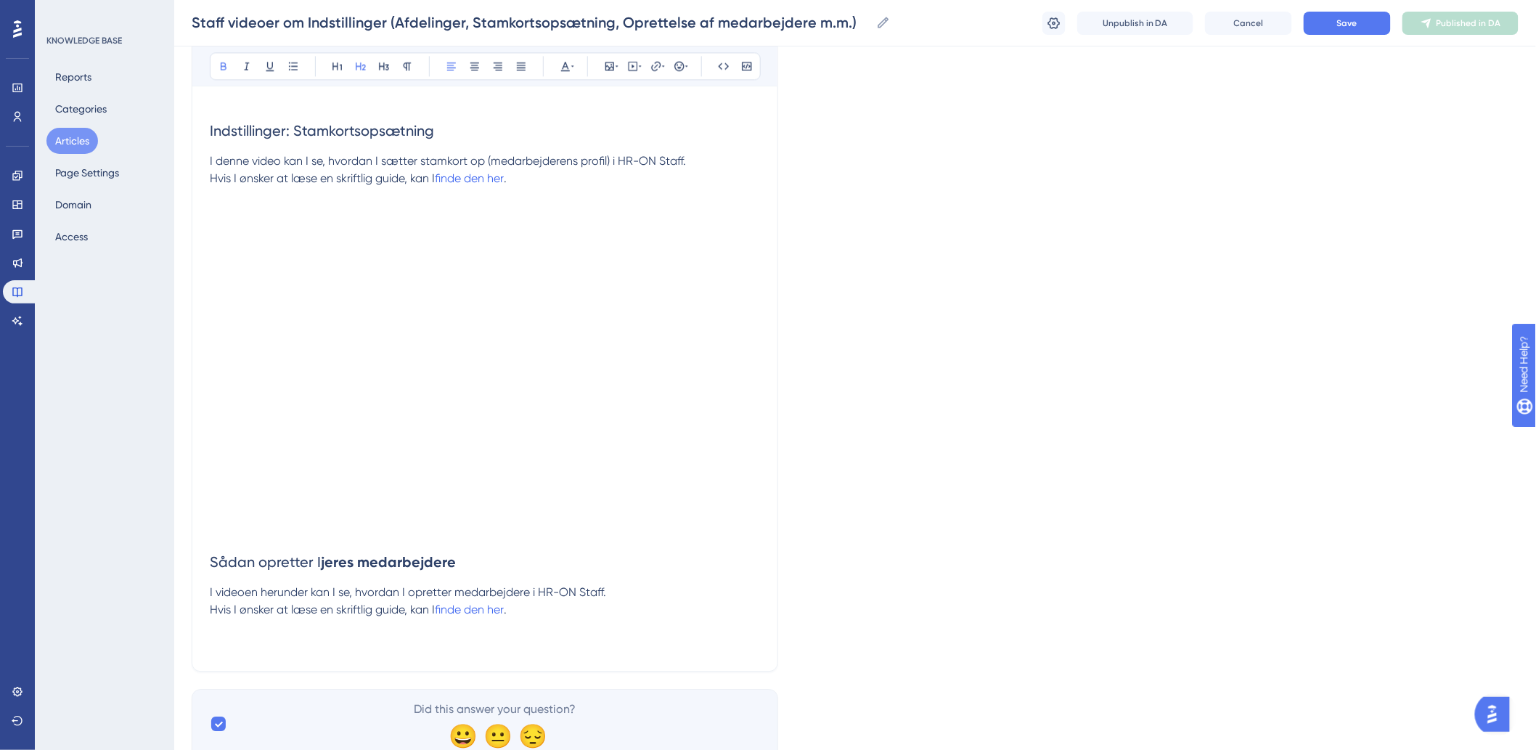
scroll to position [1399, 0]
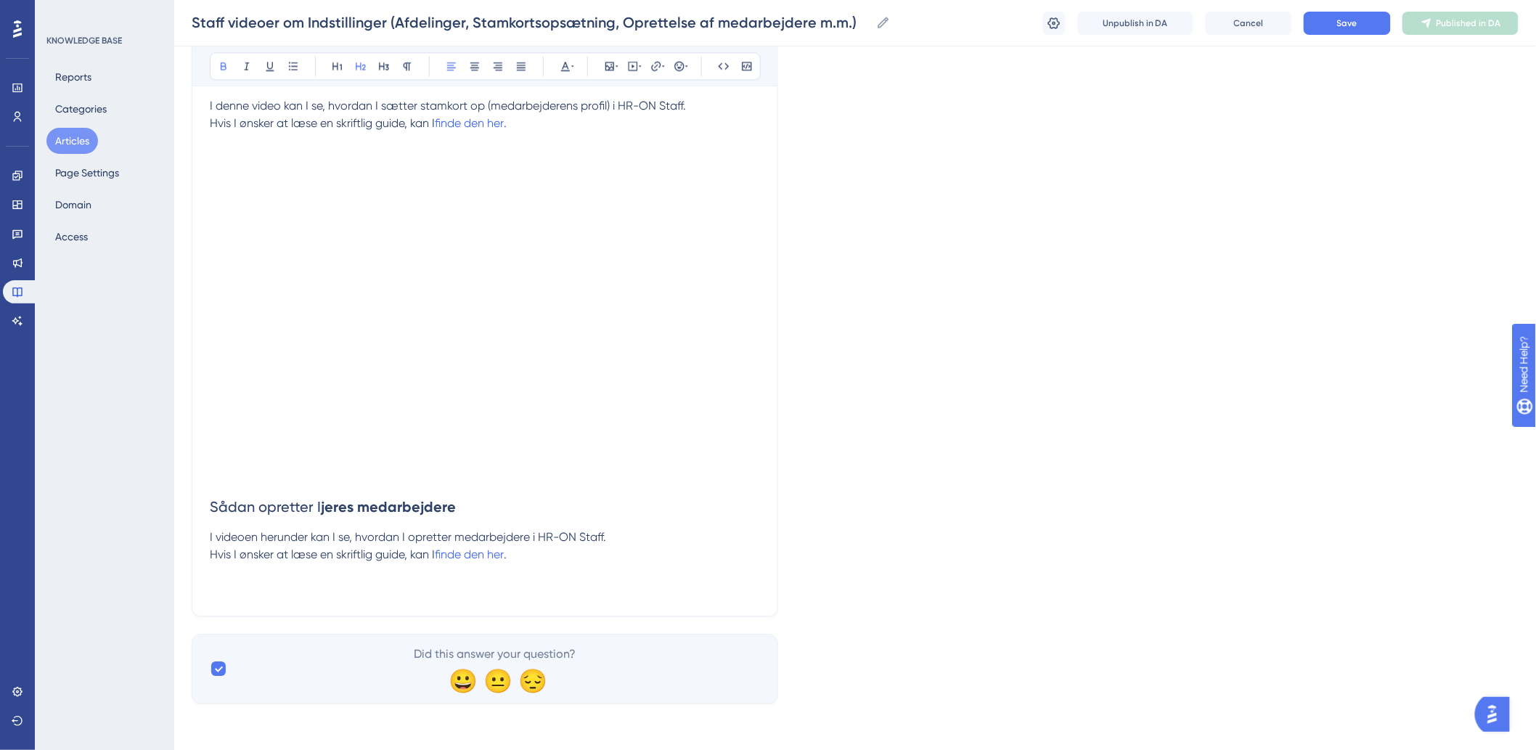
click at [483, 499] on h2 "Sådan opretter I jeres medarbejdere" at bounding box center [485, 496] width 550 height 64
drag, startPoint x: 581, startPoint y: 554, endPoint x: 581, endPoint y: 562, distance: 7.3
click at [581, 559] on p "Hvis I ønsker at læse en skriftlig guide, kan I finde den her ." at bounding box center [485, 572] width 550 height 52
